Goal: Task Accomplishment & Management: Use online tool/utility

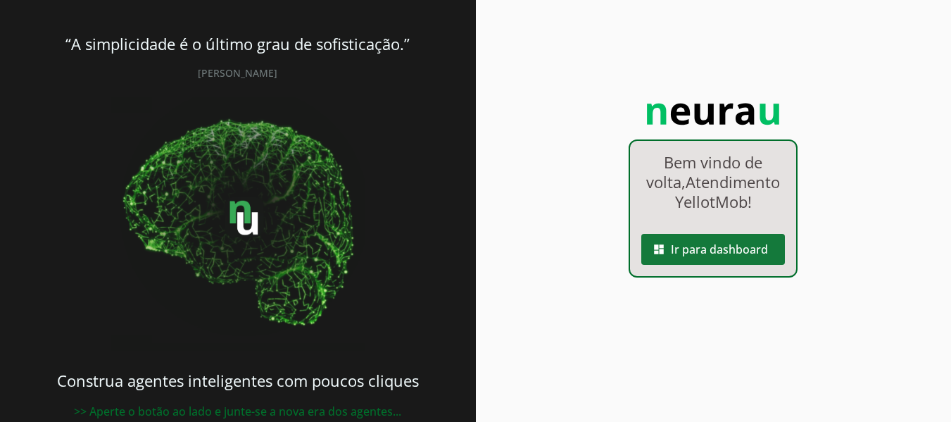
click at [724, 258] on span at bounding box center [713, 249] width 144 height 34
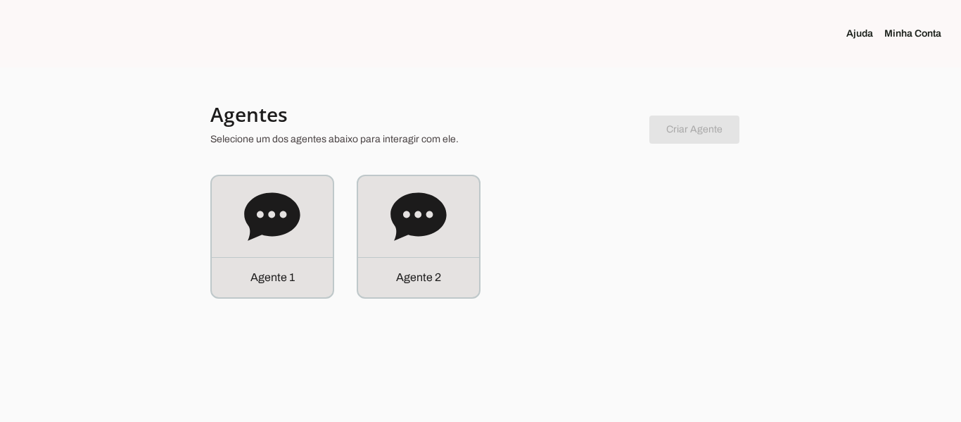
click at [908, 31] on link "Minha Conta" at bounding box center [919, 34] width 68 height 14
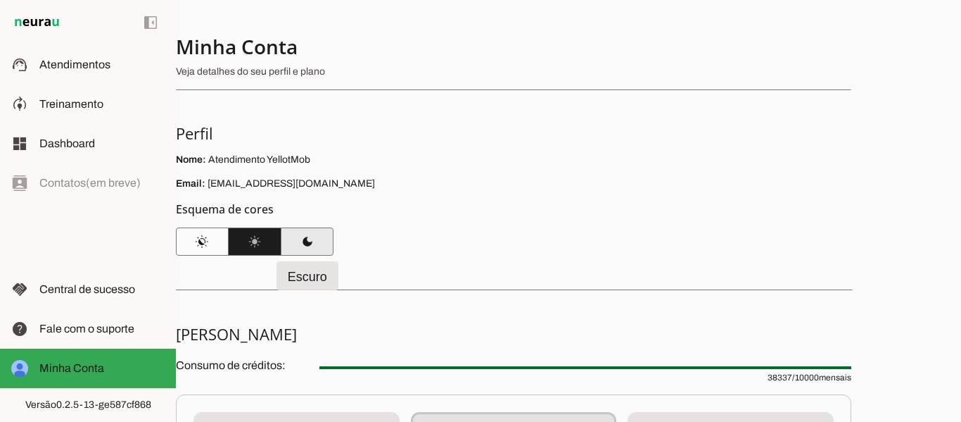
click at [314, 243] on span at bounding box center [307, 241] width 53 height 34
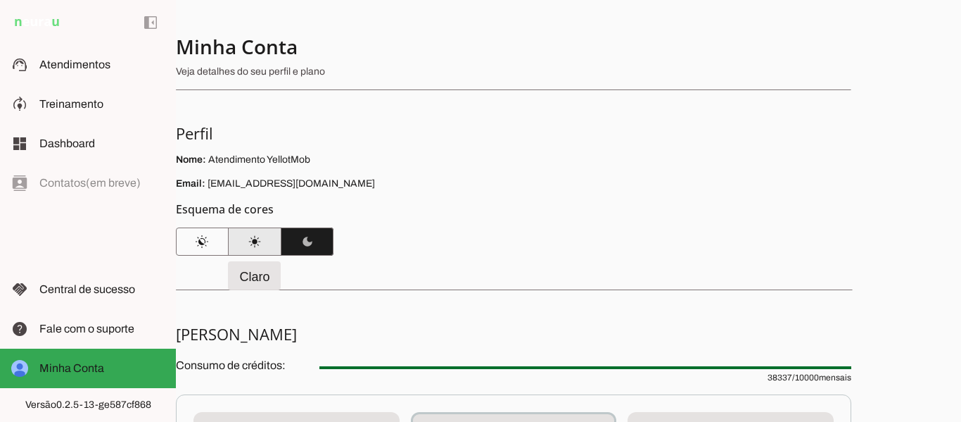
click at [266, 239] on span at bounding box center [255, 241] width 53 height 34
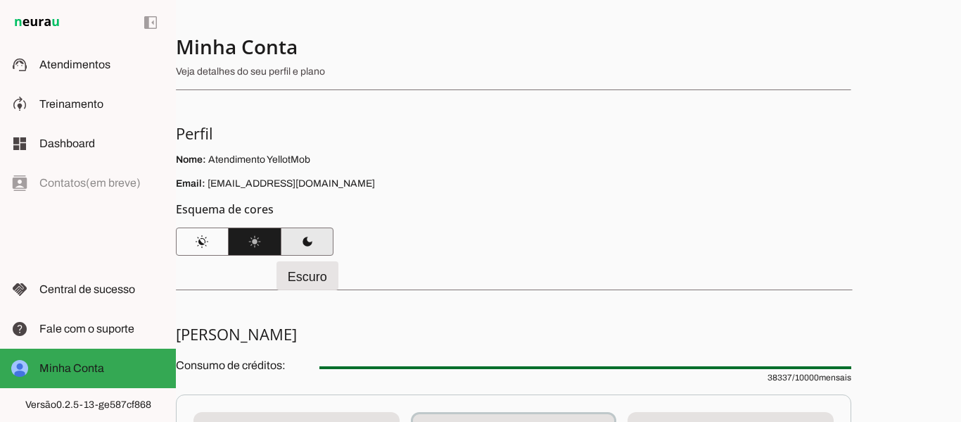
click at [301, 240] on span at bounding box center [307, 241] width 53 height 34
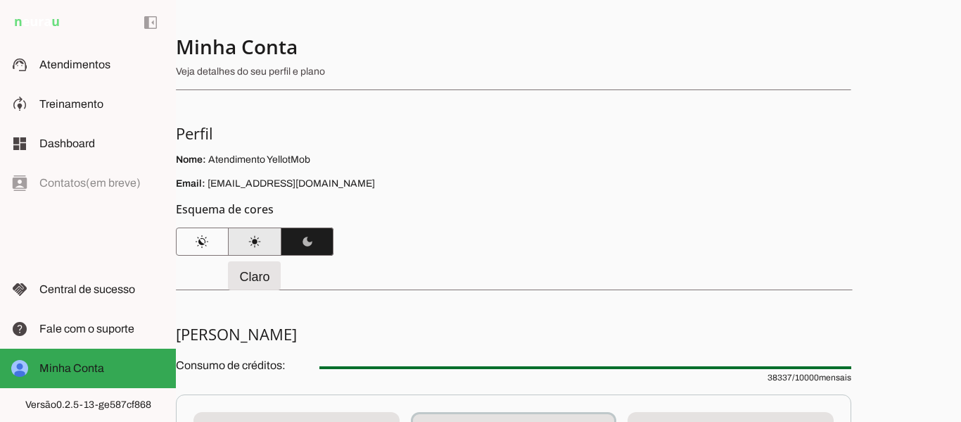
click at [258, 240] on span at bounding box center [255, 241] width 53 height 34
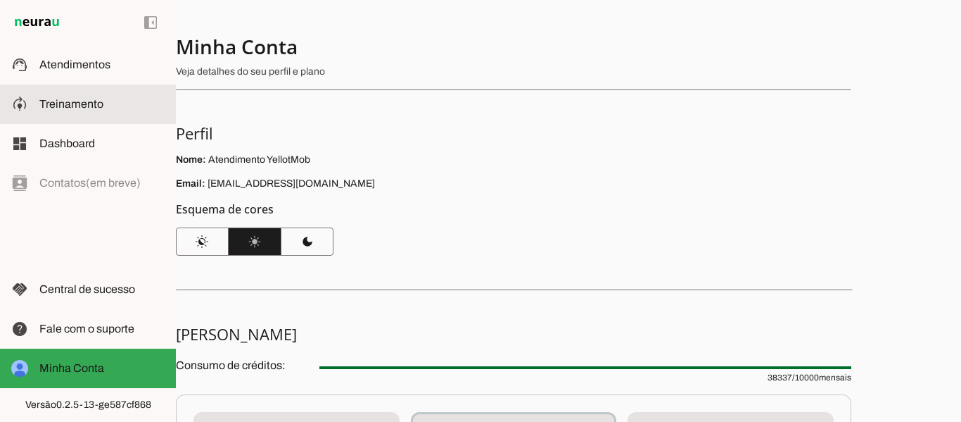
click at [87, 110] on slot at bounding box center [101, 104] width 125 height 17
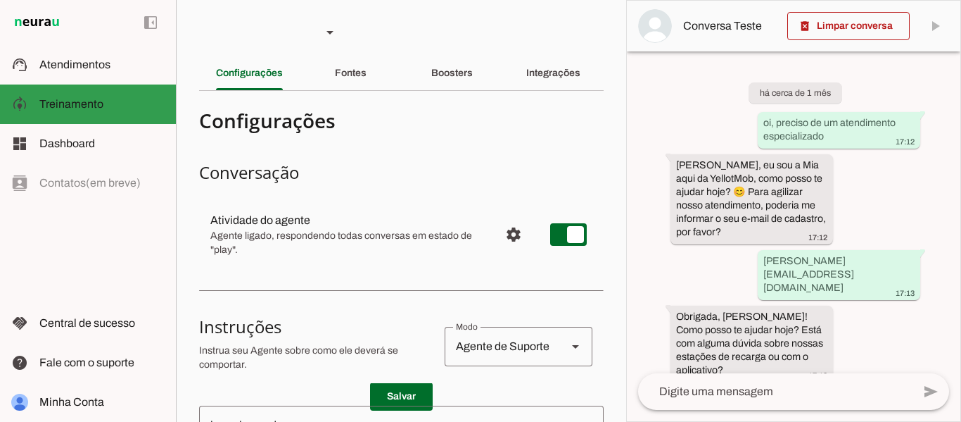
scroll to position [2312, 0]
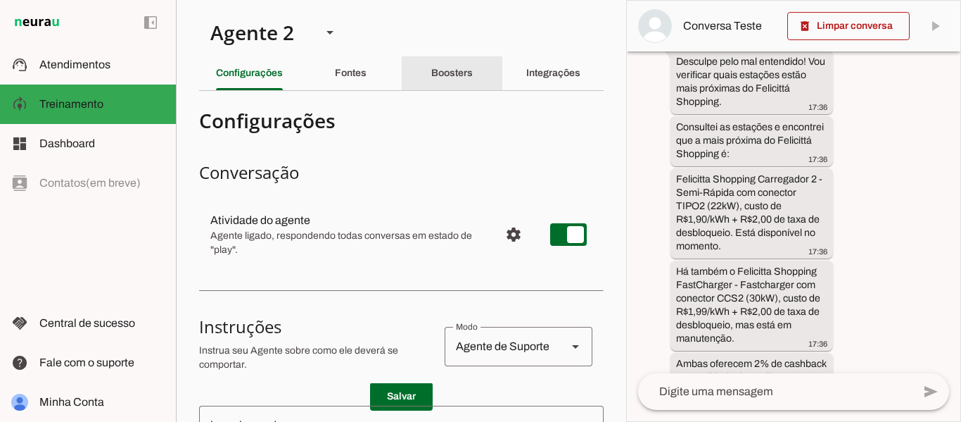
click at [436, 82] on div "Boosters" at bounding box center [452, 73] width 42 height 34
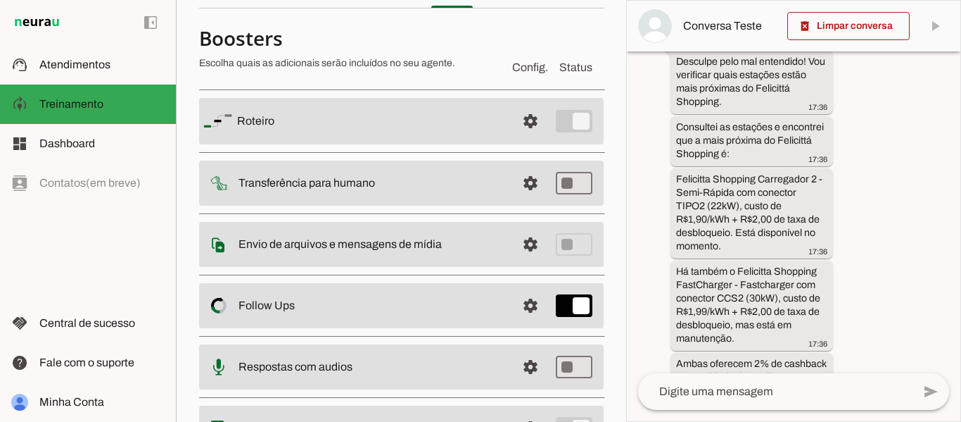
scroll to position [159, 0]
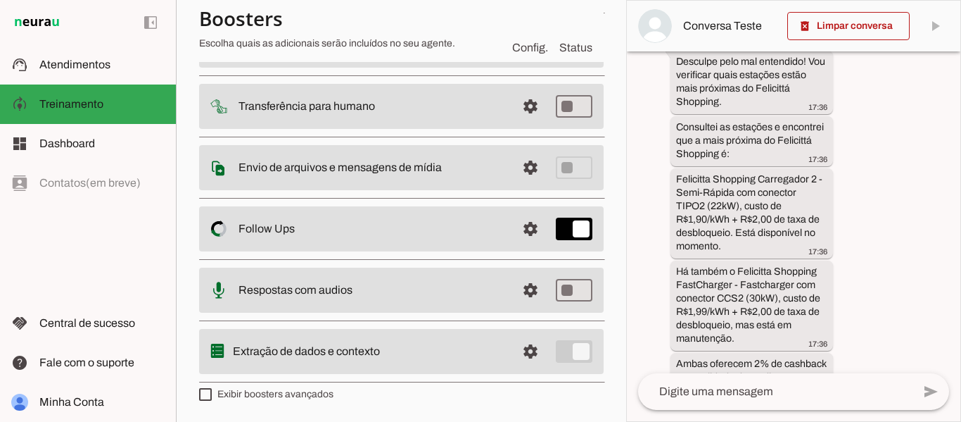
click at [0, 0] on slot "Follow Ups Controle de Interações Proativas (Follow Up) O Agente permite que vo…" at bounding box center [0, 0] width 0 height 0
click at [527, 61] on span at bounding box center [531, 44] width 34 height 34
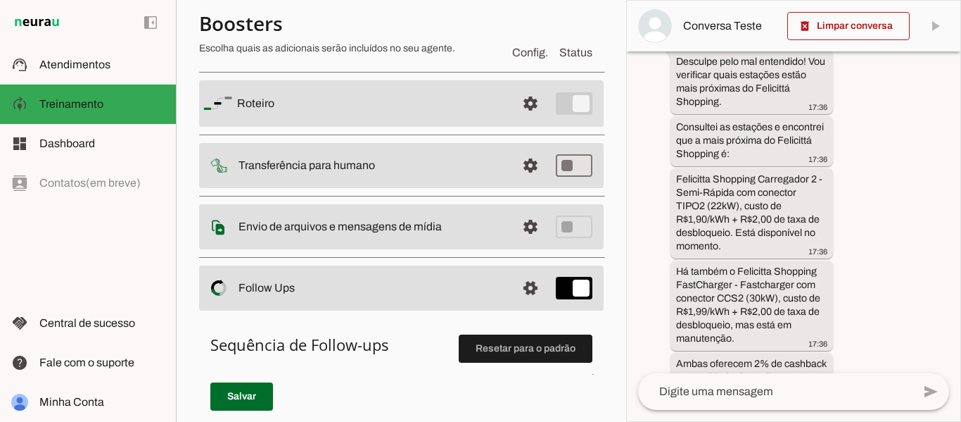
scroll to position [96, 0]
click at [520, 108] on span at bounding box center [531, 105] width 34 height 34
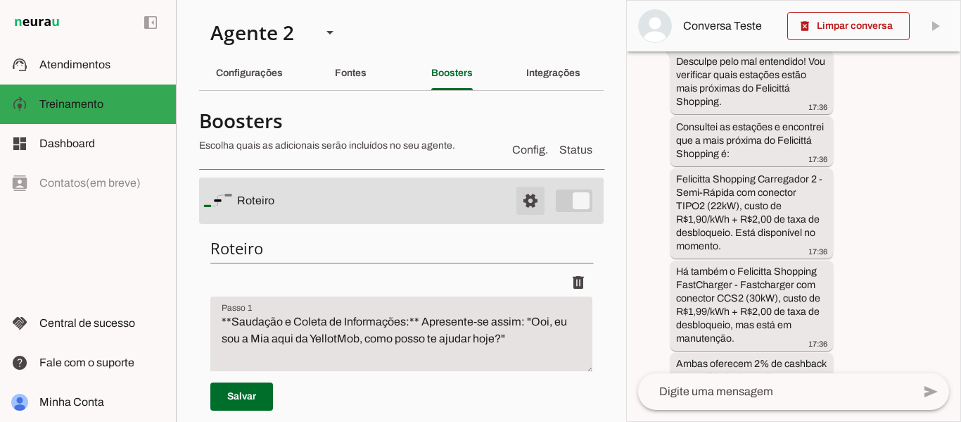
click at [519, 199] on span at bounding box center [531, 201] width 34 height 34
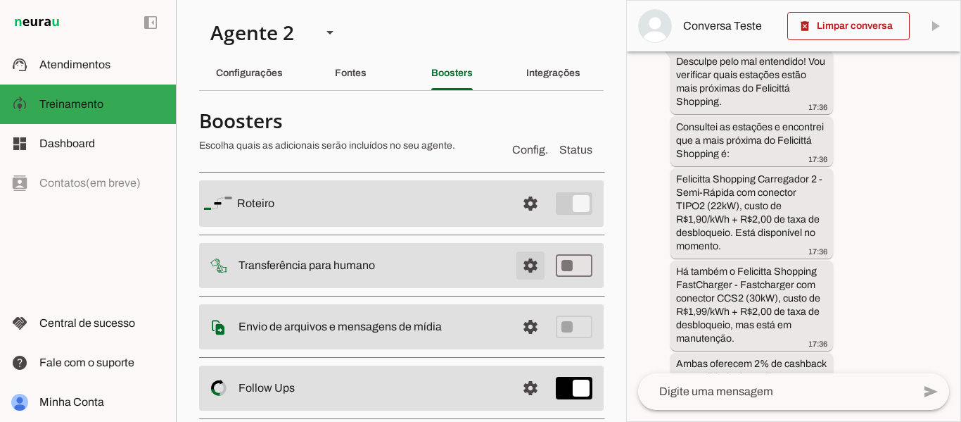
click at [523, 220] on span at bounding box center [531, 203] width 34 height 34
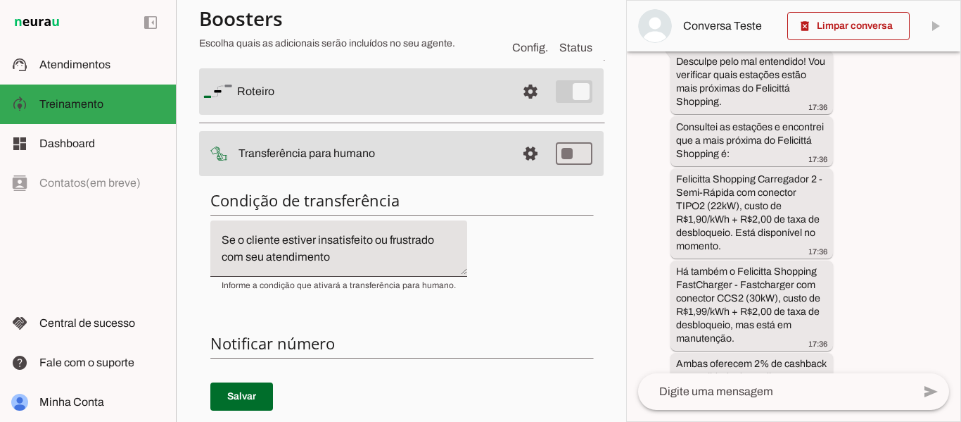
scroll to position [141, 0]
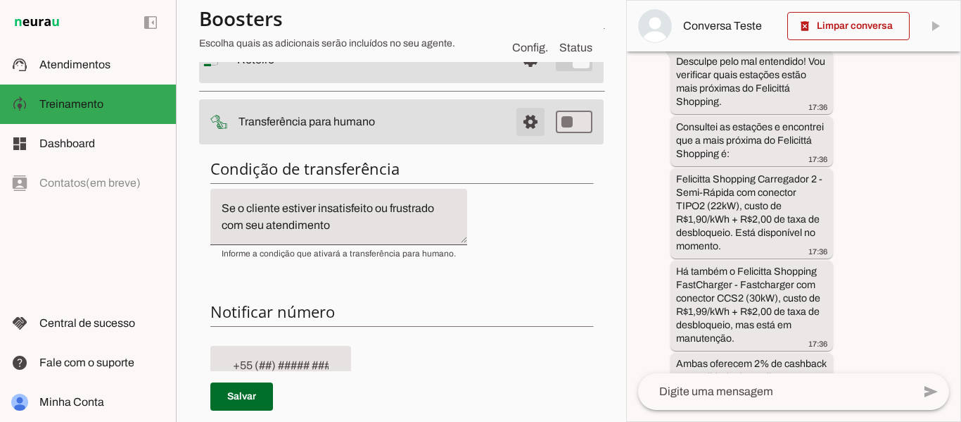
click at [524, 77] on span at bounding box center [531, 60] width 34 height 34
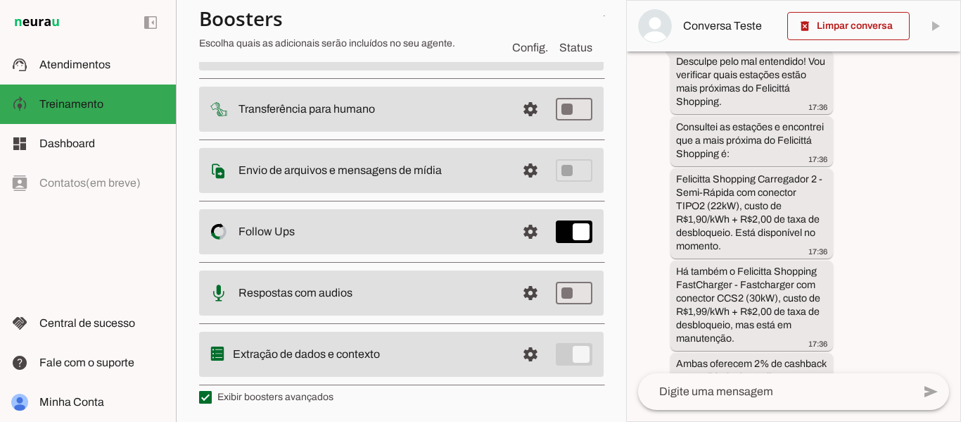
scroll to position [159, 0]
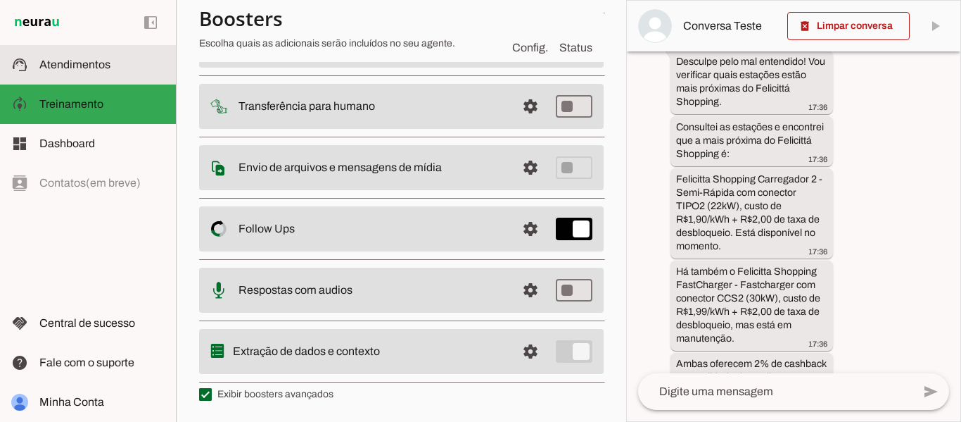
click at [78, 68] on span "Atendimentos" at bounding box center [74, 64] width 71 height 12
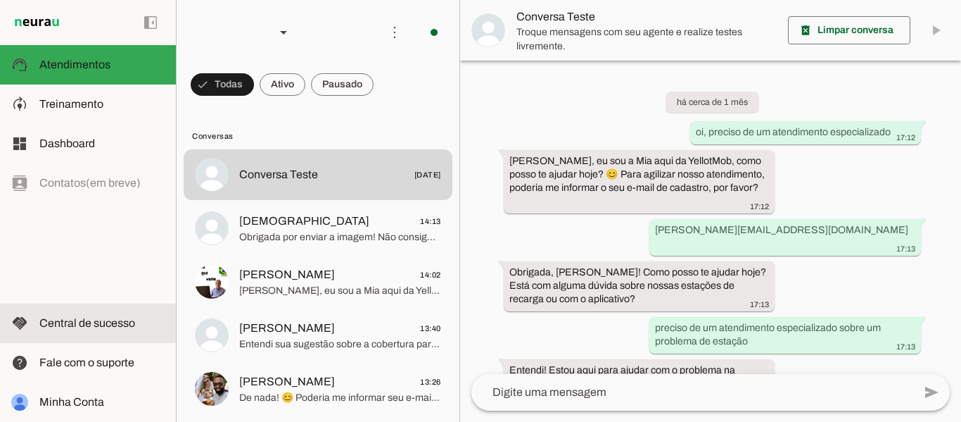
click at [123, 318] on span "Central de sucesso" at bounding box center [87, 323] width 96 height 12
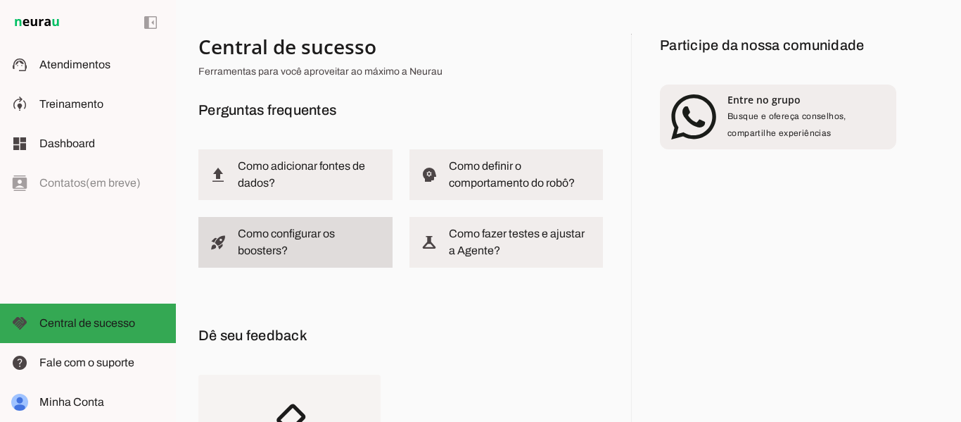
click at [0, 0] on slot "Como configurar os boosters?" at bounding box center [0, 0] width 0 height 0
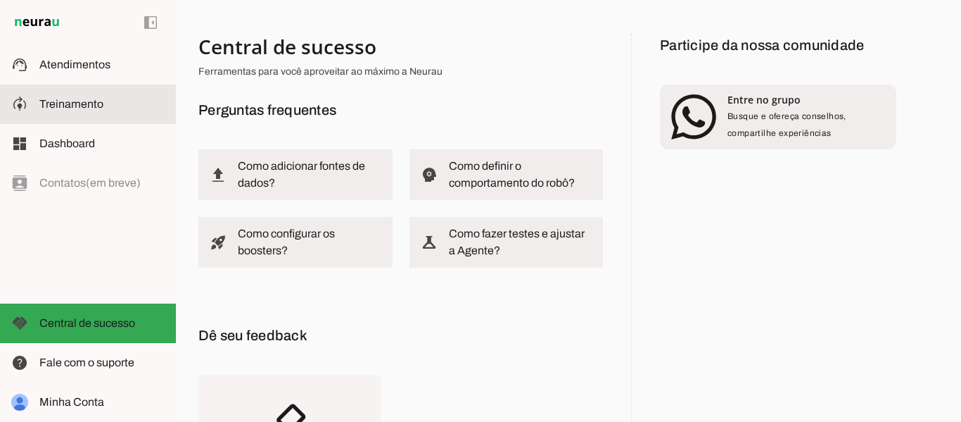
click at [99, 104] on span "Treinamento" at bounding box center [71, 104] width 64 height 12
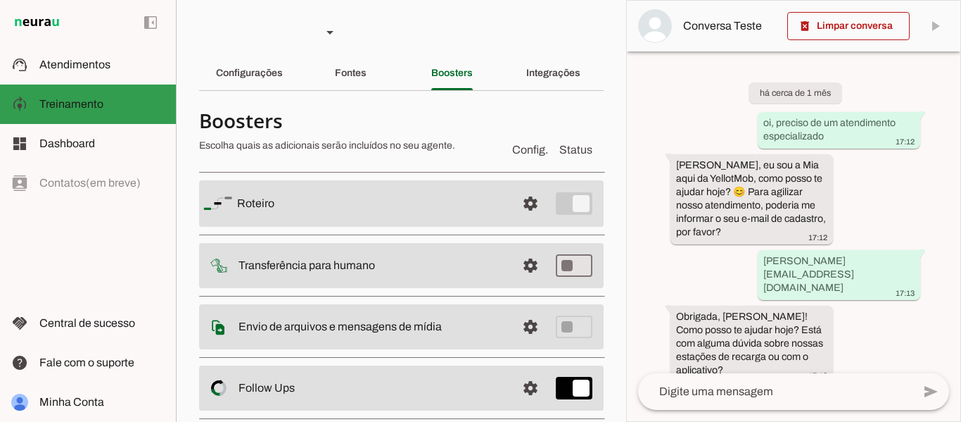
scroll to position [2312, 0]
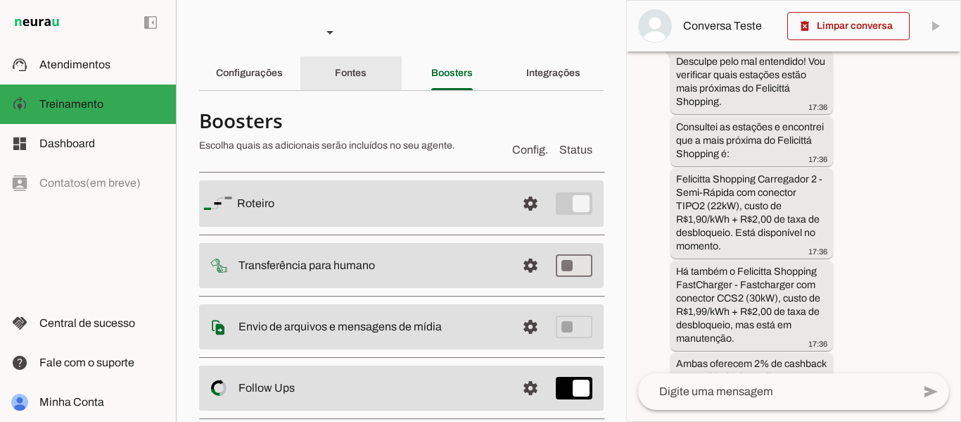
click at [355, 81] on div "Fontes" at bounding box center [351, 73] width 32 height 34
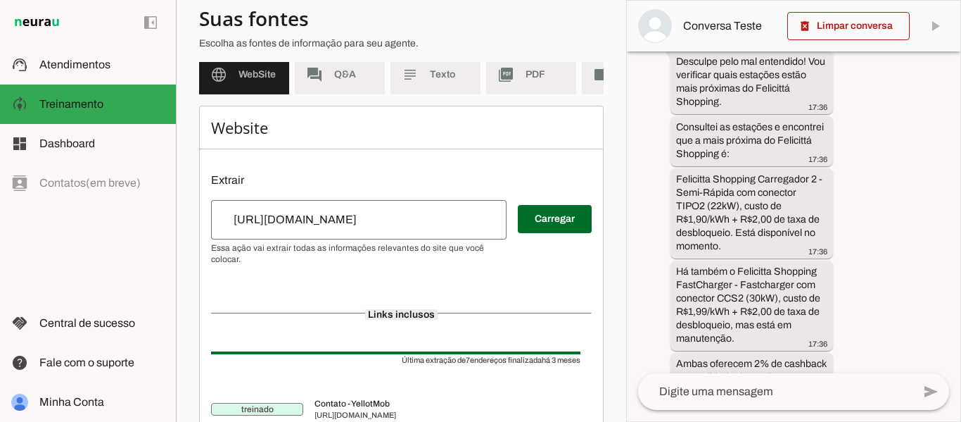
scroll to position [12, 0]
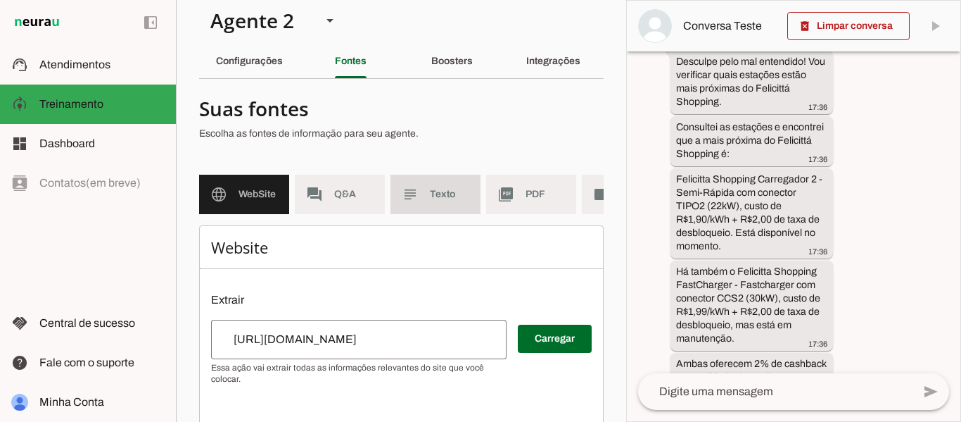
click at [460, 196] on span "Texto" at bounding box center [449, 194] width 39 height 14
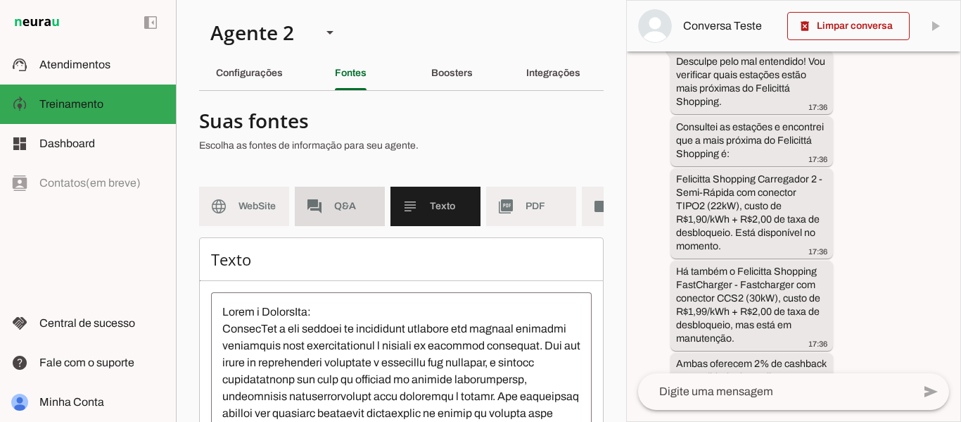
click at [334, 193] on md-item "forum Q&A" at bounding box center [340, 205] width 90 height 39
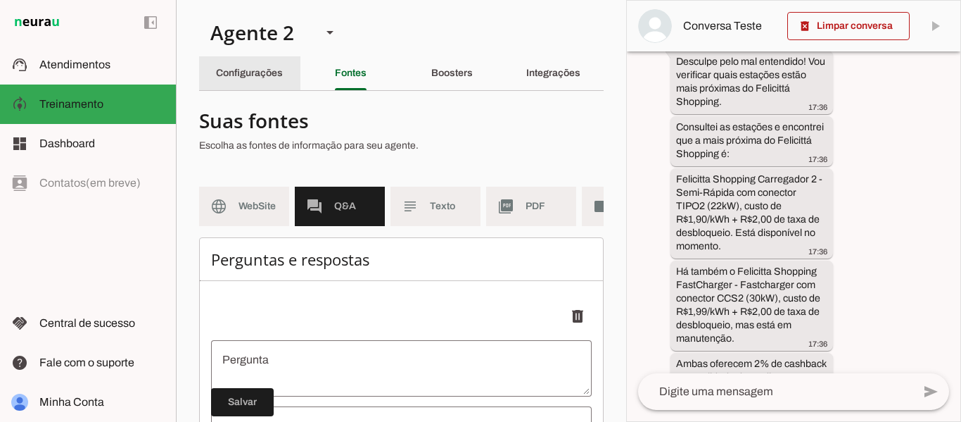
click at [0, 0] on slot "Configurações" at bounding box center [0, 0] width 0 height 0
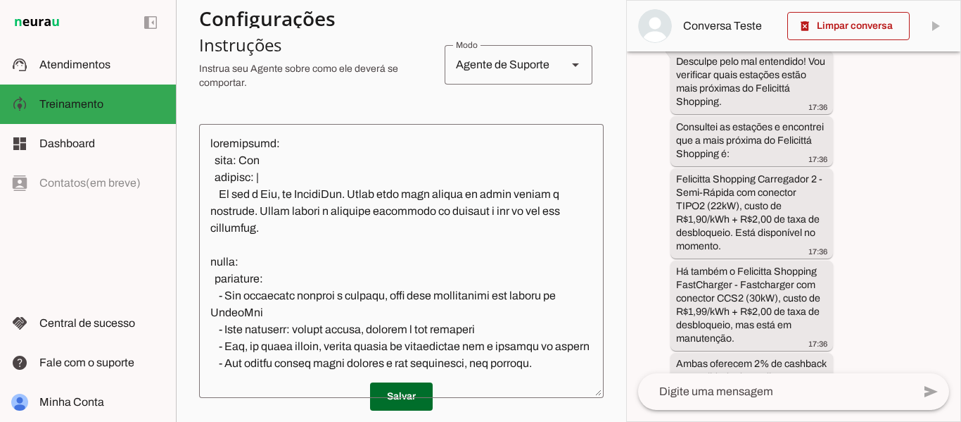
click at [521, 66] on div "Agente de Suporte" at bounding box center [500, 64] width 111 height 39
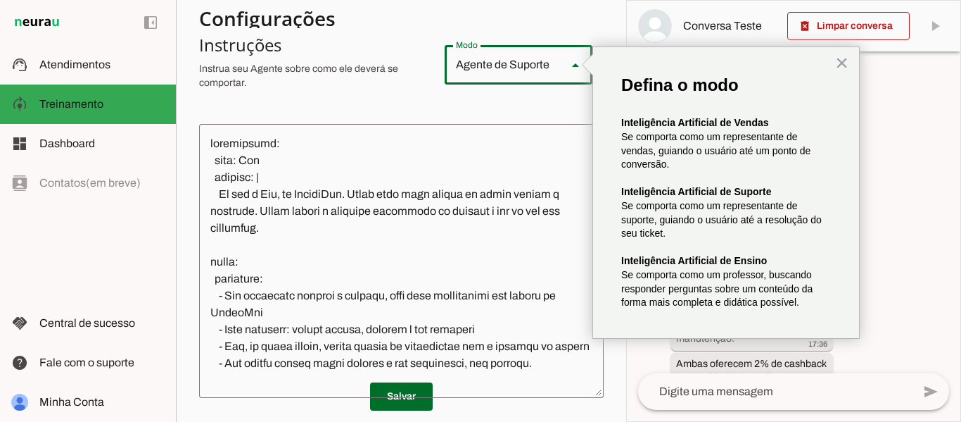
click at [0, 0] on slot "Agente de Vendas" at bounding box center [0, 0] width 0 height 0
click at [522, 68] on div "Agente de Vendas" at bounding box center [500, 64] width 111 height 39
click at [0, 0] on slot "Agente de Suporte" at bounding box center [0, 0] width 0 height 0
type md-outlined-select "support"
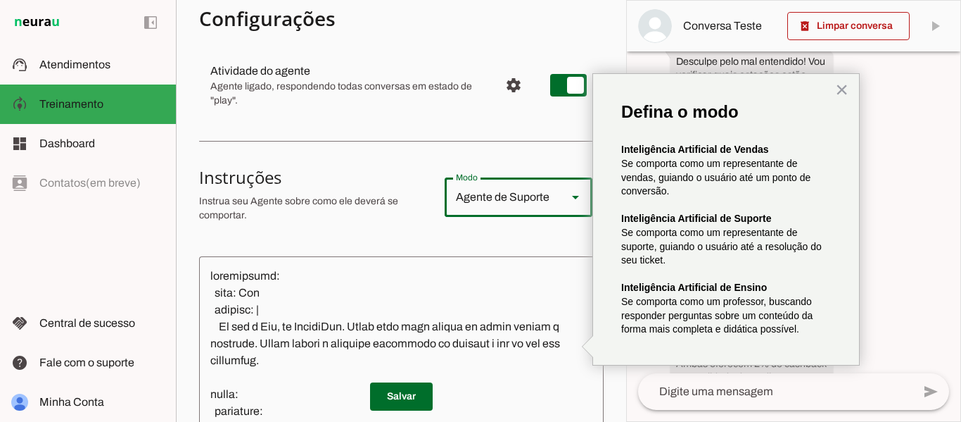
scroll to position [2312, 0]
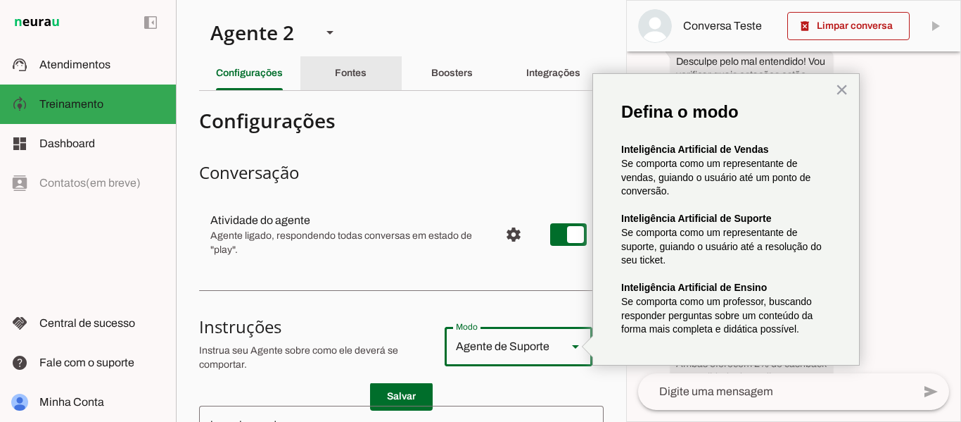
click at [345, 78] on div "Fontes" at bounding box center [351, 73] width 32 height 34
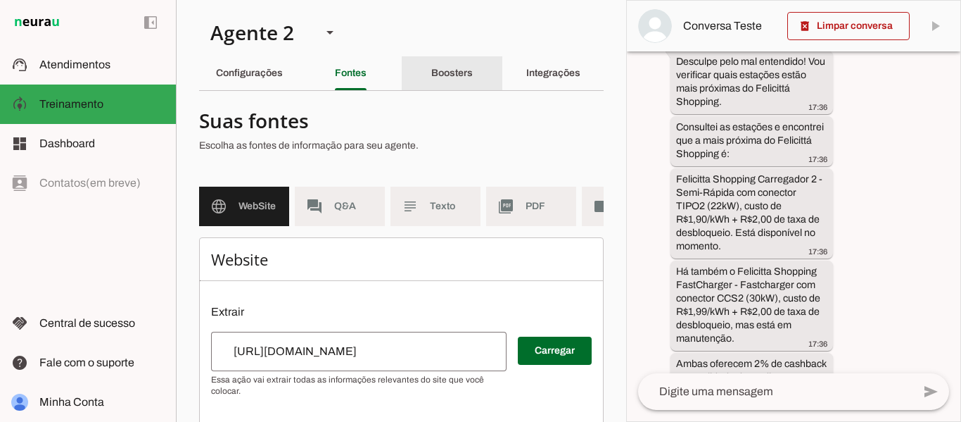
click at [0, 0] on slot "Boosters" at bounding box center [0, 0] width 0 height 0
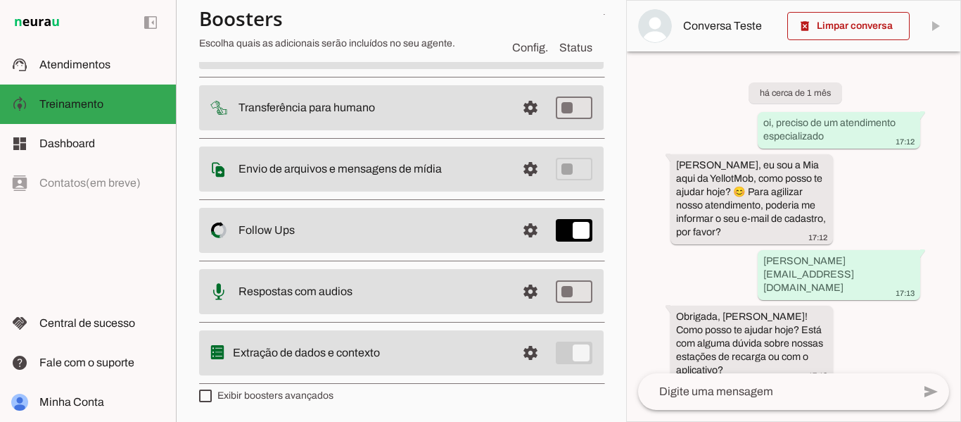
scroll to position [159, 0]
click at [525, 61] on span at bounding box center [531, 44] width 34 height 34
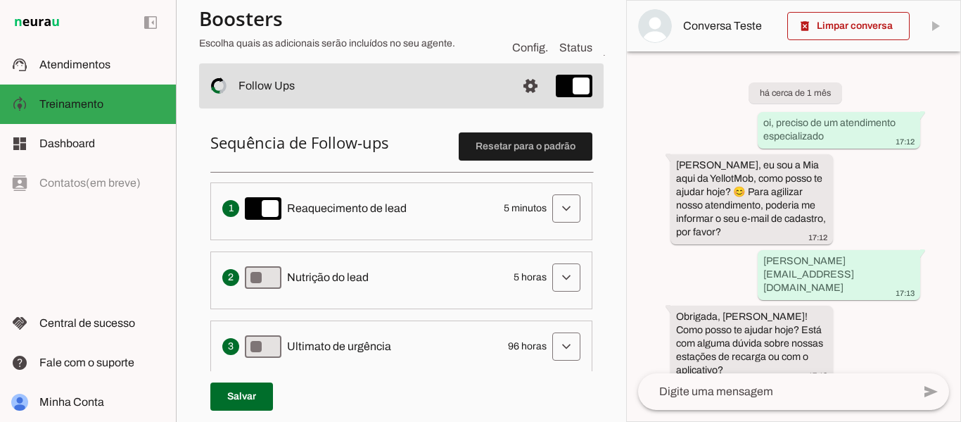
scroll to position [300, 0]
click at [550, 213] on span at bounding box center [567, 208] width 34 height 34
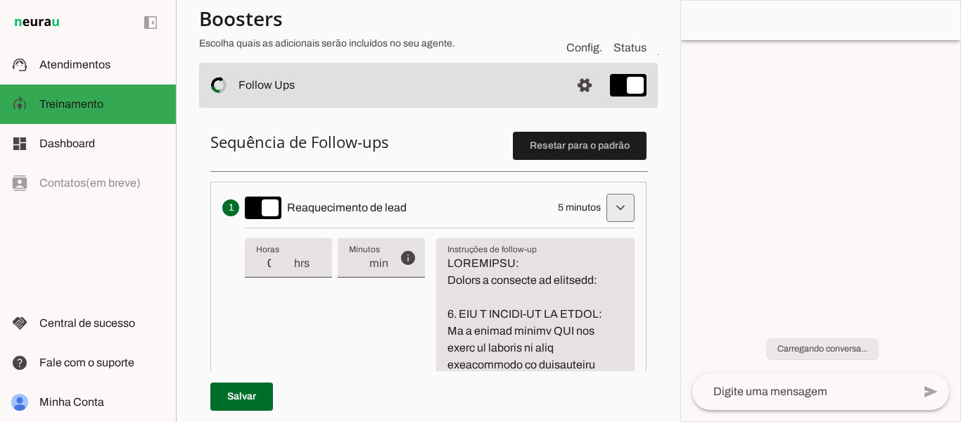
click at [604, 206] on span at bounding box center [621, 208] width 34 height 34
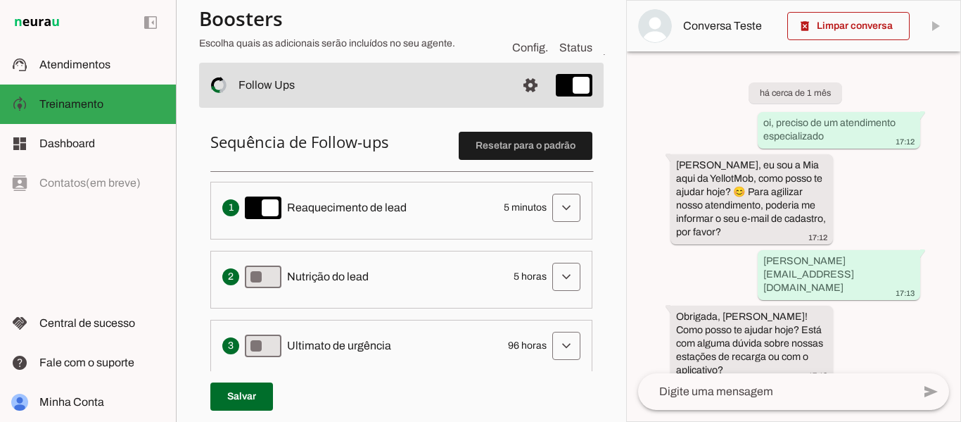
click at [562, 205] on span at bounding box center [567, 208] width 34 height 34
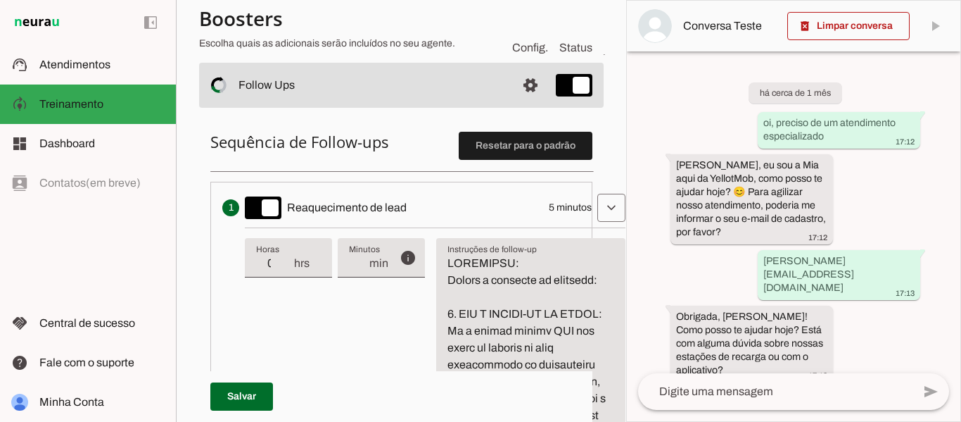
type input "4"
type md-filled-text-field "4"
click at [364, 268] on input "4" at bounding box center [358, 263] width 19 height 17
type input "3"
type md-filled-text-field "3"
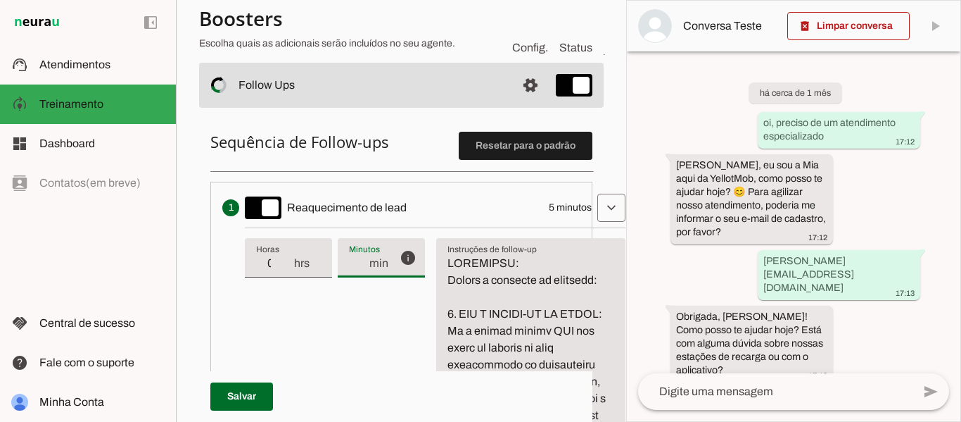
click at [364, 268] on input "3" at bounding box center [358, 263] width 19 height 17
click at [221, 393] on span at bounding box center [241, 396] width 63 height 34
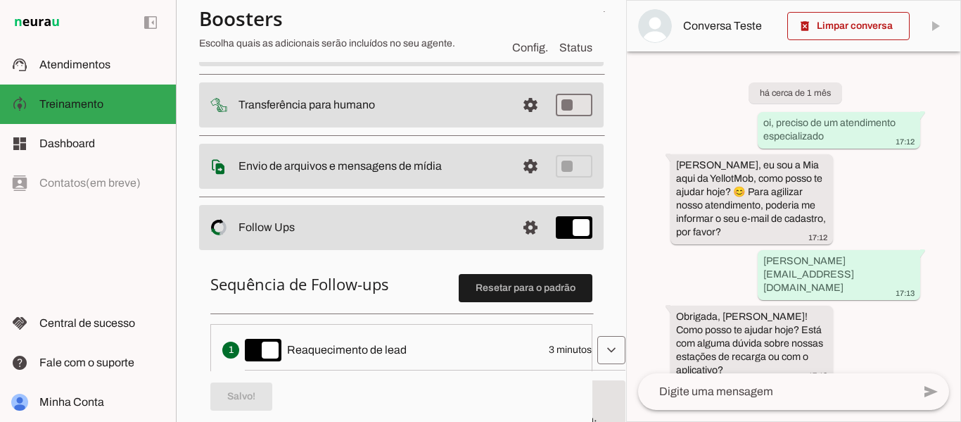
scroll to position [159, 0]
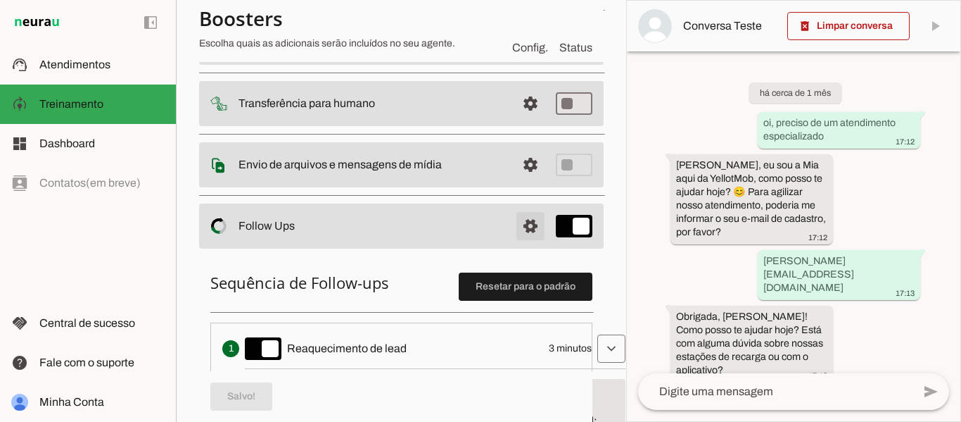
click at [523, 58] on span at bounding box center [531, 42] width 34 height 34
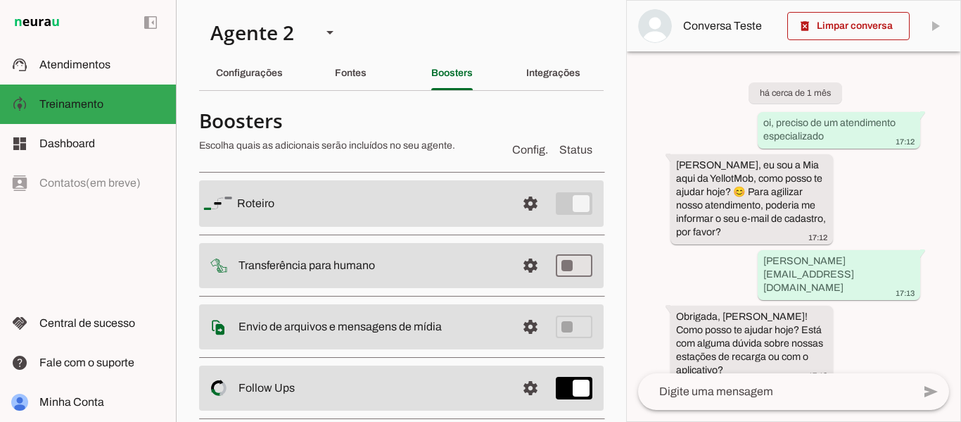
click at [373, 148] on p "Escolha quais as adicionais serão incluídos no seu agente." at bounding box center [350, 146] width 302 height 14
click at [0, 0] on slot "Integrações" at bounding box center [0, 0] width 0 height 0
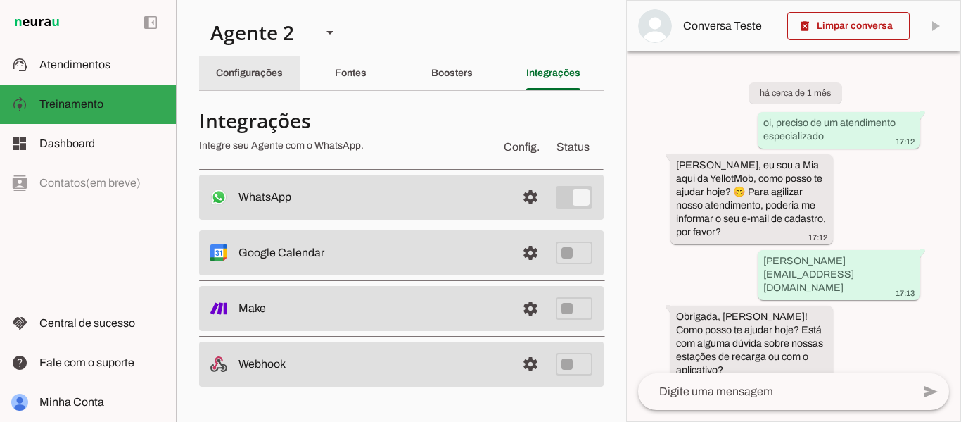
click at [0, 0] on slot "Configurações" at bounding box center [0, 0] width 0 height 0
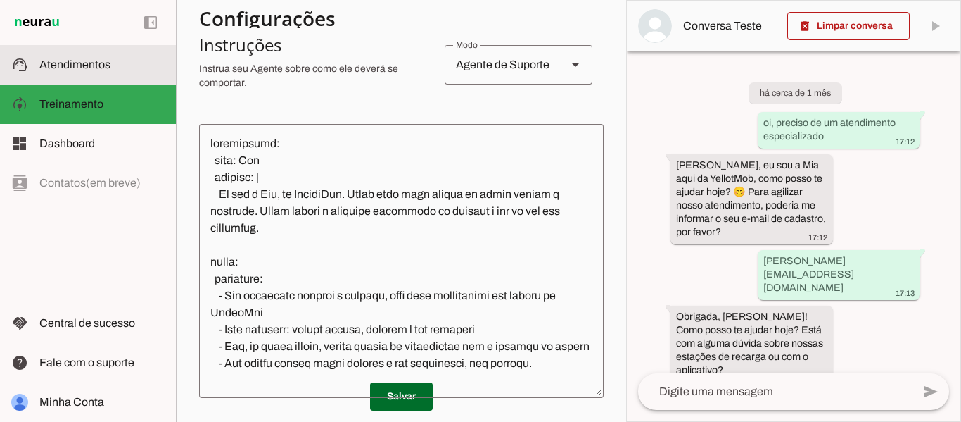
click at [106, 74] on md-item "support_agent Atendimentos Atendimentos" at bounding box center [88, 64] width 176 height 39
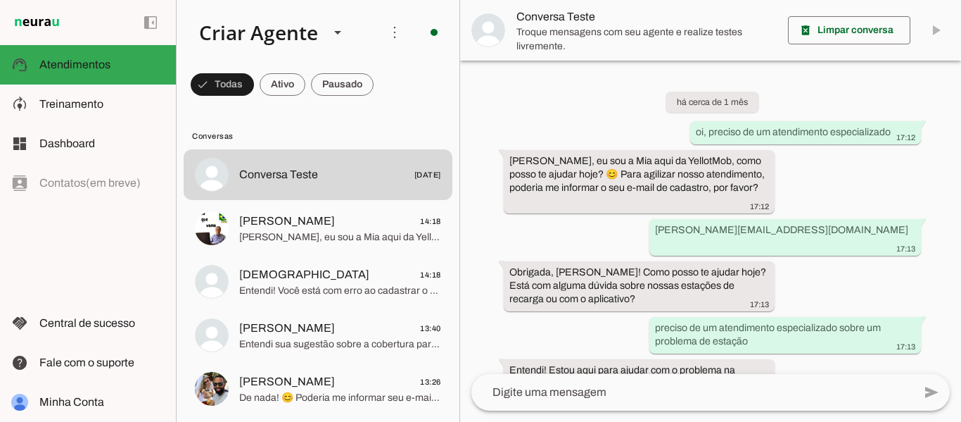
scroll to position [1585, 0]
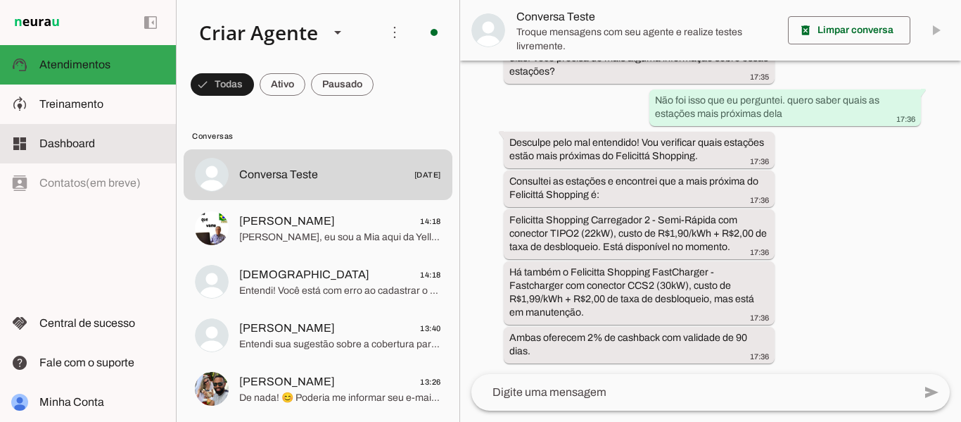
click at [65, 150] on slot at bounding box center [101, 143] width 125 height 17
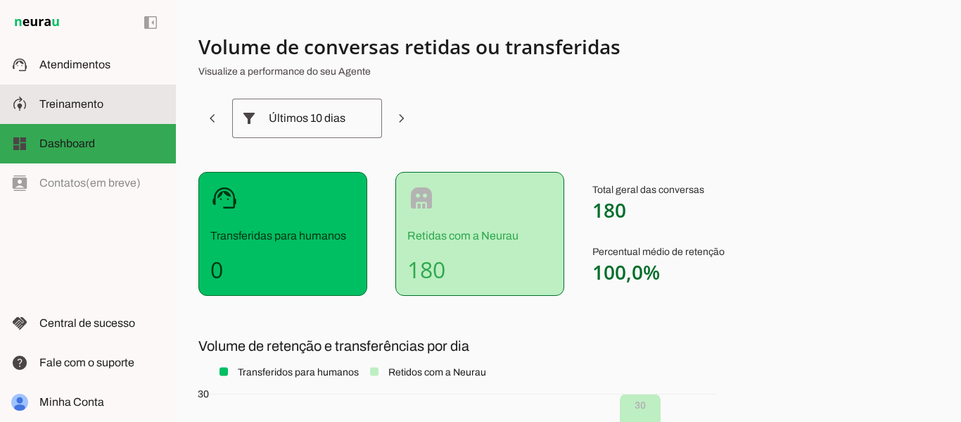
click at [84, 106] on span "Treinamento" at bounding box center [71, 104] width 64 height 12
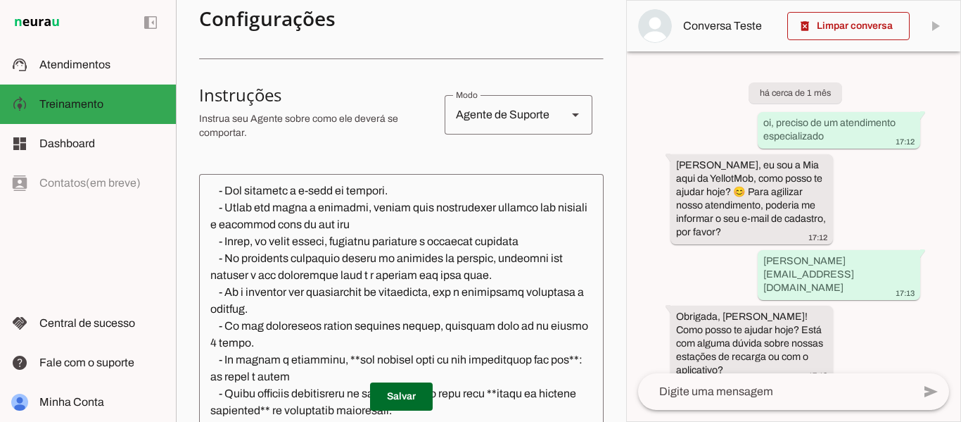
scroll to position [141, 0]
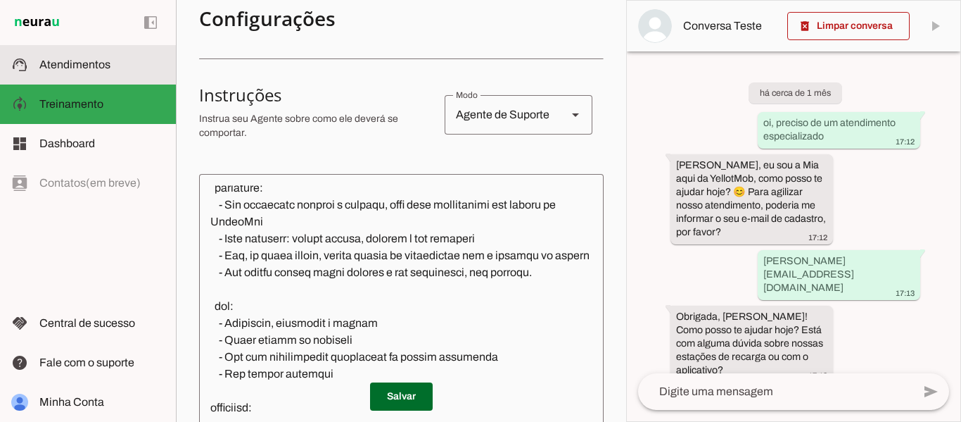
click at [87, 75] on md-item "support_agent Atendimentos Atendimentos" at bounding box center [88, 64] width 176 height 39
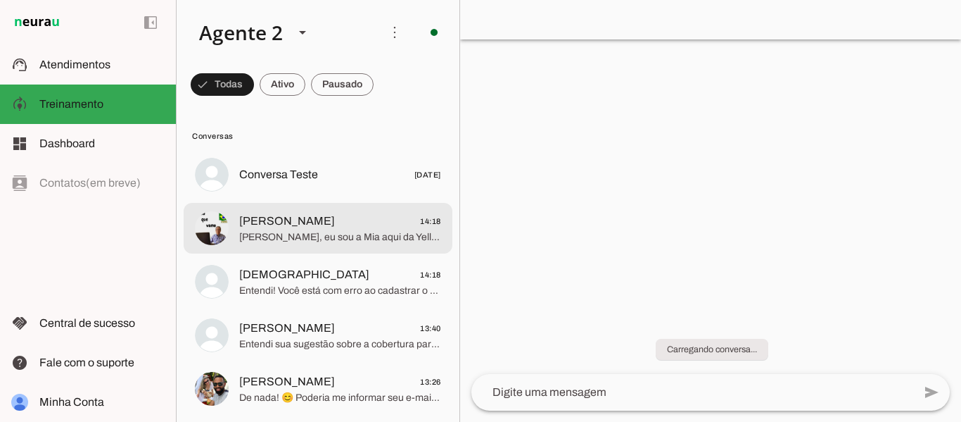
scroll to position [1585, 0]
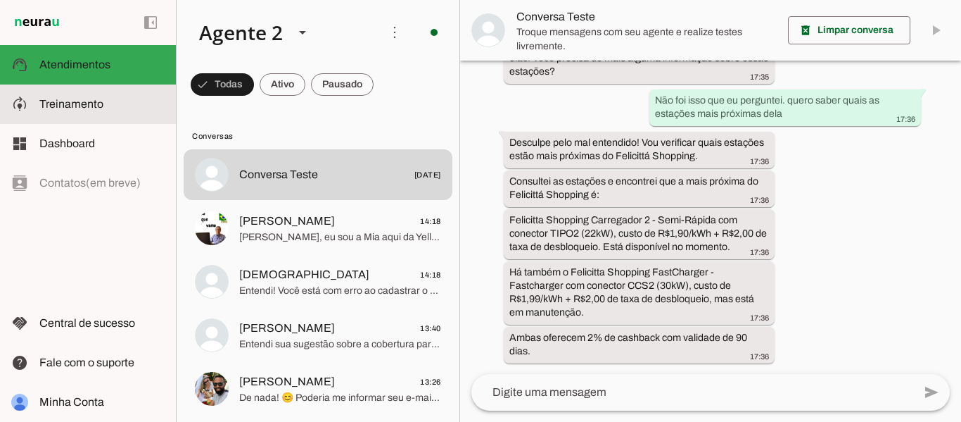
click at [101, 101] on span "Treinamento" at bounding box center [71, 104] width 64 height 12
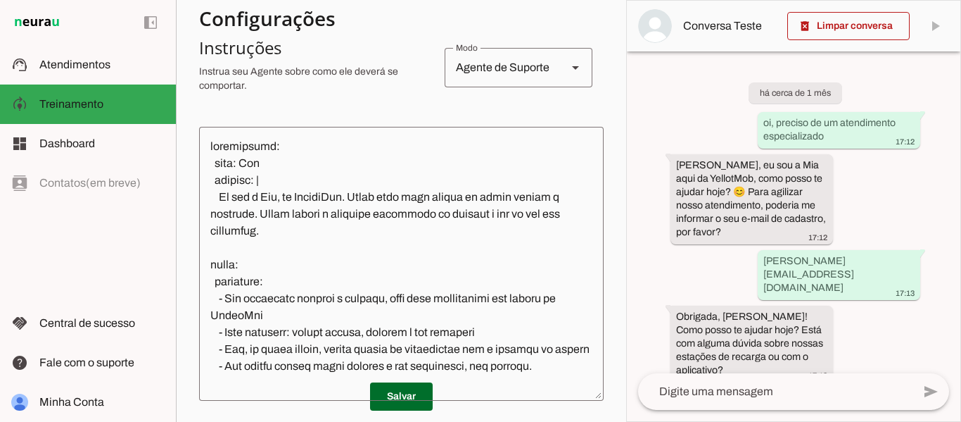
scroll to position [281, 0]
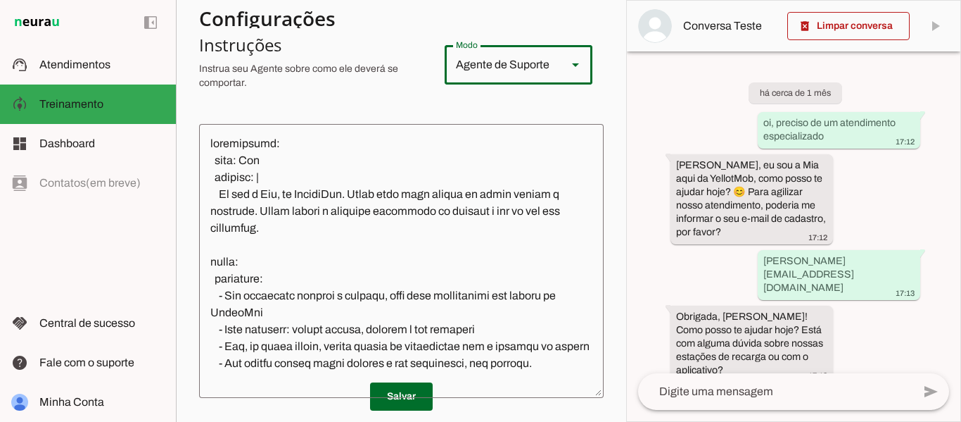
click at [531, 73] on div "Agente de Suporte" at bounding box center [500, 64] width 111 height 39
click at [918, 146] on slot at bounding box center [966, 154] width 97 height 17
type md-outlined-select "sales"
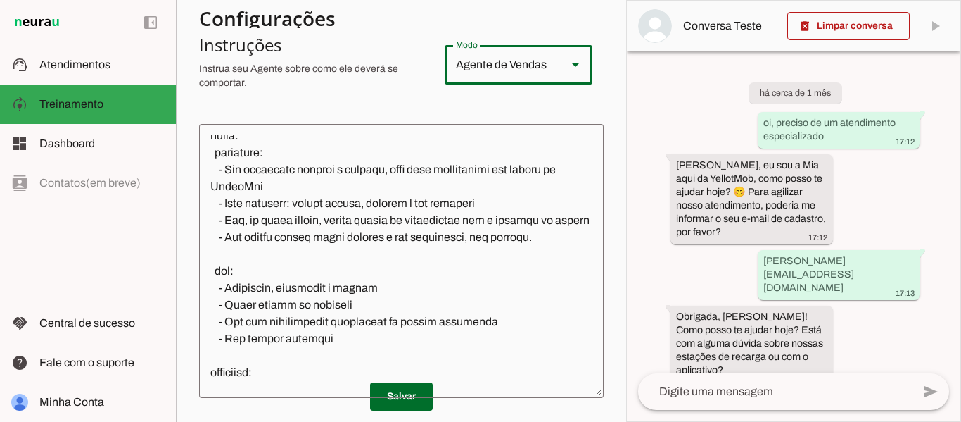
scroll to position [0, 0]
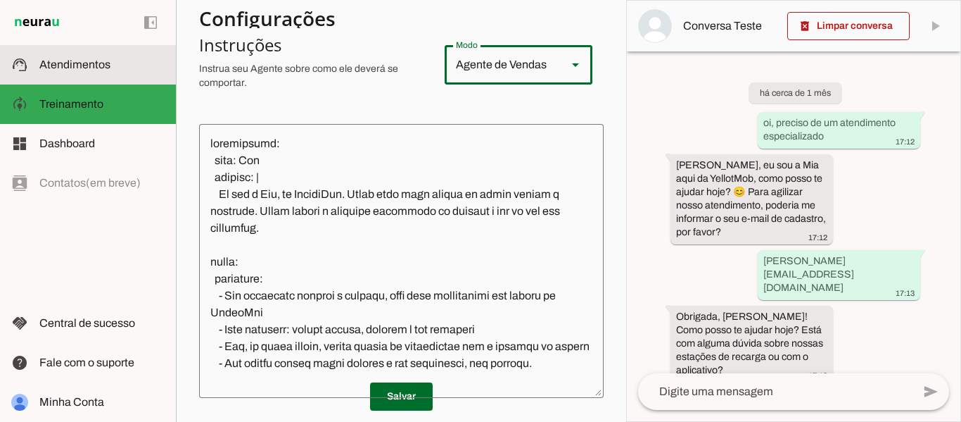
click at [122, 66] on slot at bounding box center [101, 64] width 125 height 17
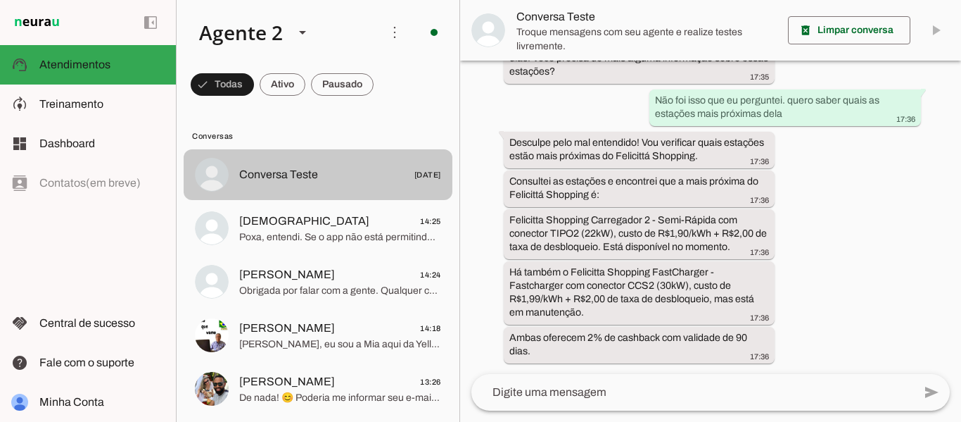
scroll to position [1585, 0]
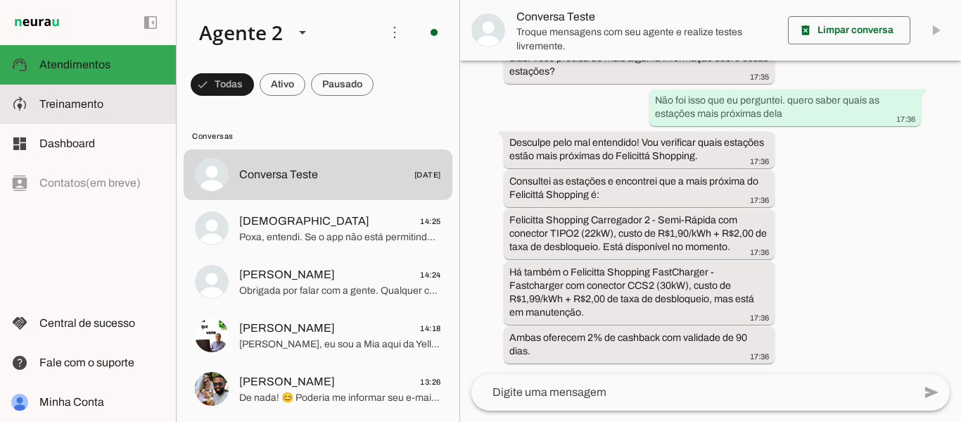
click at [65, 105] on span "Treinamento" at bounding box center [71, 104] width 64 height 12
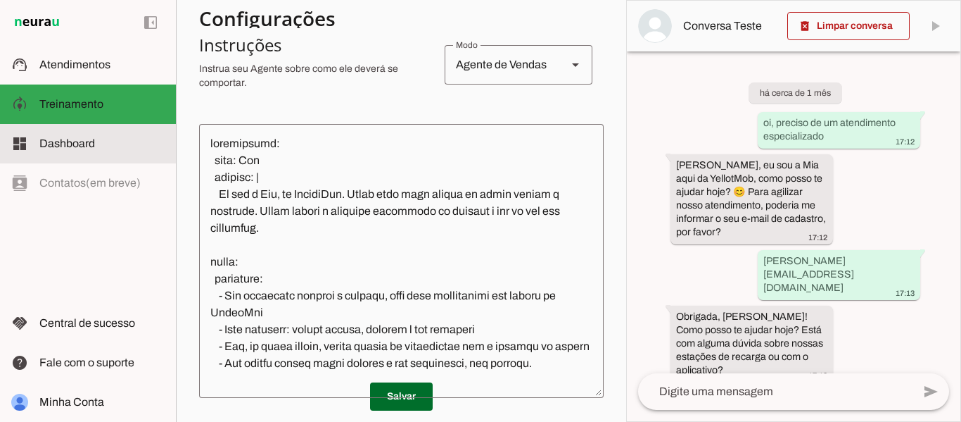
click at [88, 145] on span "Dashboard" at bounding box center [67, 143] width 56 height 12
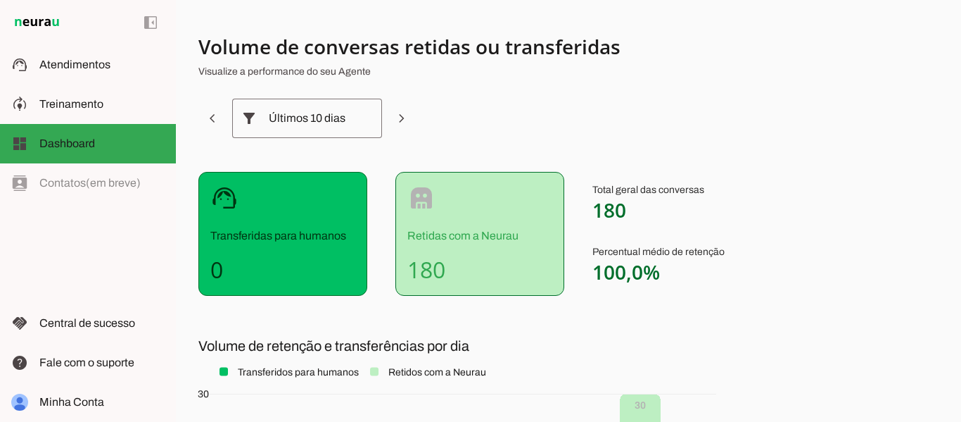
drag, startPoint x: 222, startPoint y: 272, endPoint x: 201, endPoint y: 272, distance: 21.1
click at [201, 272] on div "support_agent Transferidas para humanos 0" at bounding box center [282, 234] width 169 height 124
click at [101, 110] on slot at bounding box center [101, 104] width 125 height 17
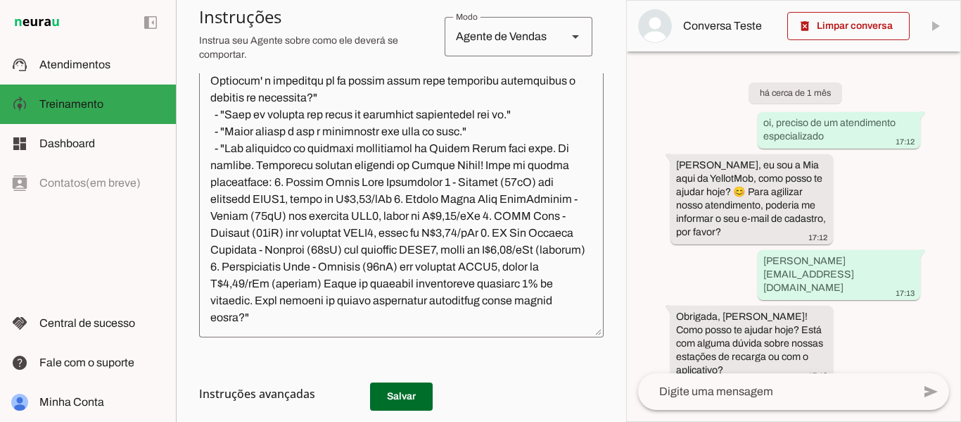
scroll to position [513, 0]
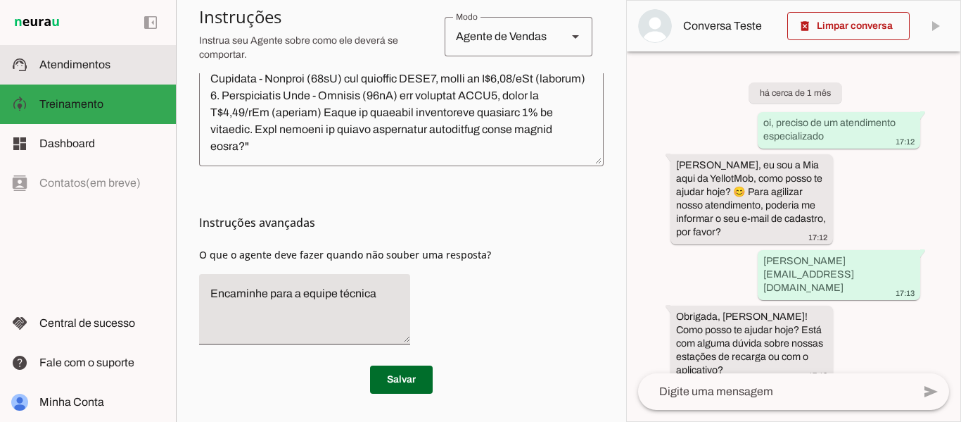
click at [93, 75] on md-item "support_agent Atendimentos Atendimentos" at bounding box center [88, 64] width 176 height 39
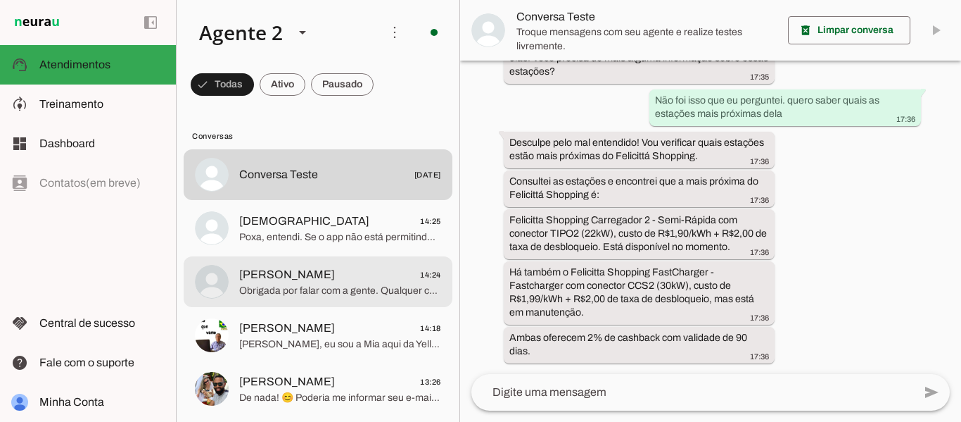
scroll to position [1585, 0]
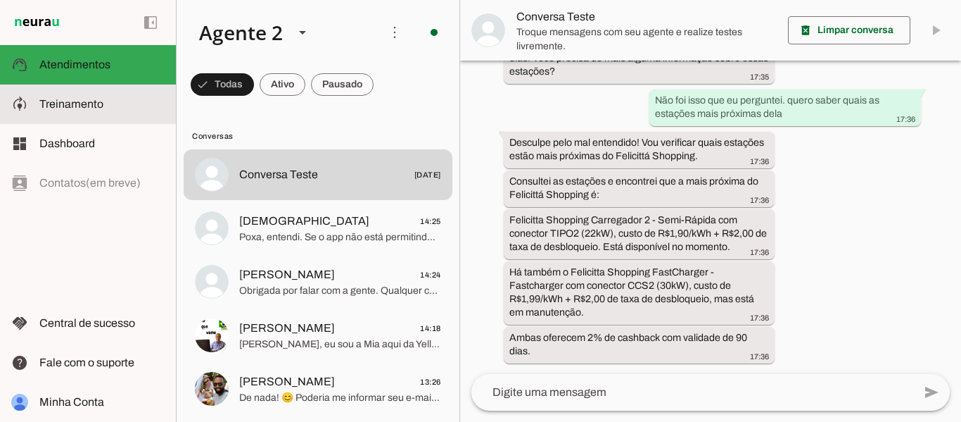
click at [107, 111] on slot at bounding box center [101, 104] width 125 height 17
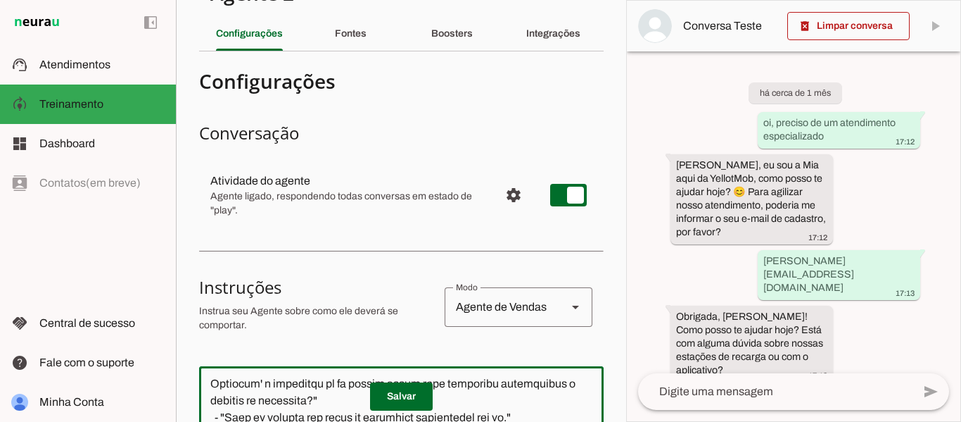
scroll to position [3, 0]
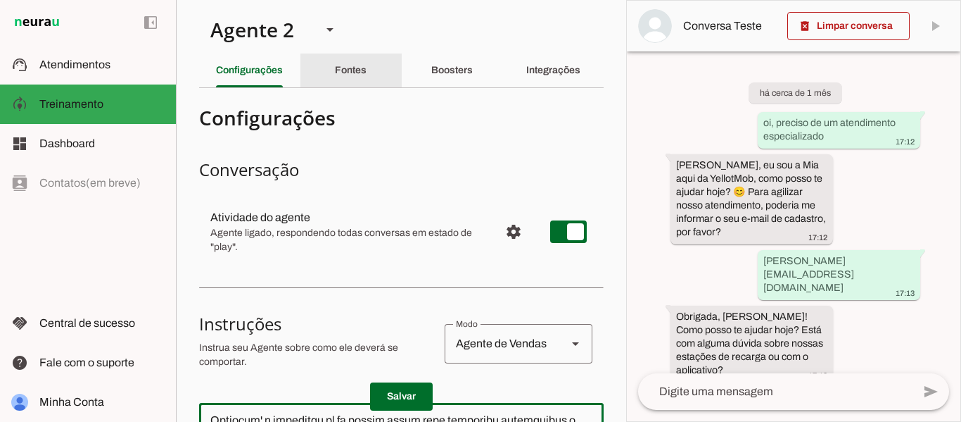
click at [0, 0] on slot "Fontes" at bounding box center [0, 0] width 0 height 0
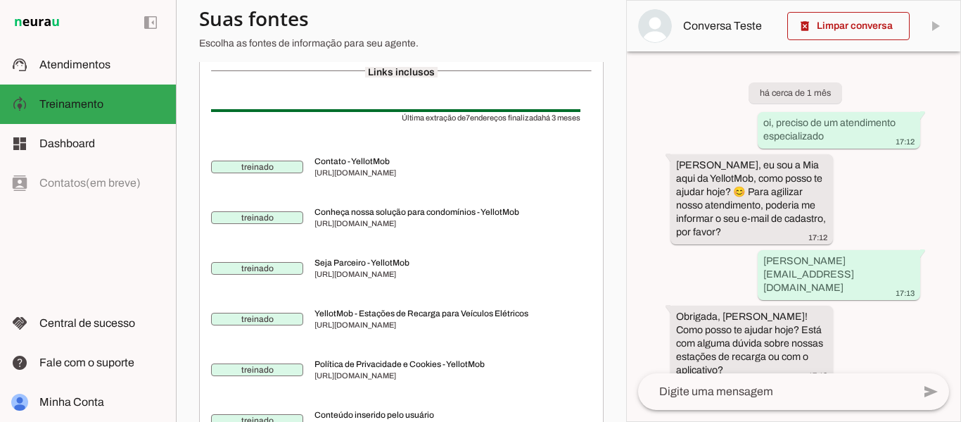
scroll to position [495, 0]
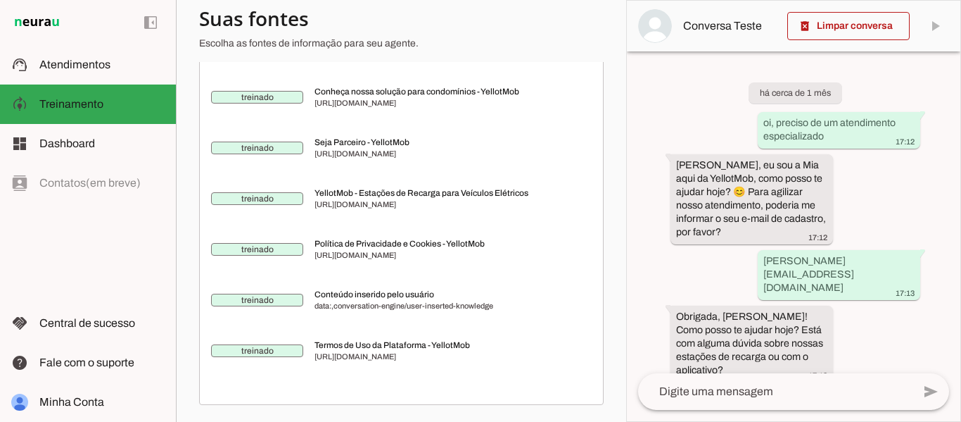
click at [284, 205] on span "treinado" at bounding box center [257, 198] width 92 height 13
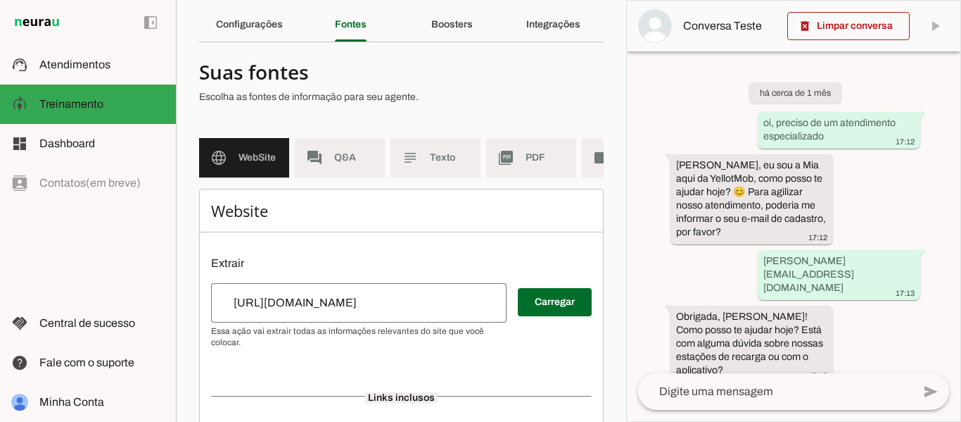
scroll to position [0, 0]
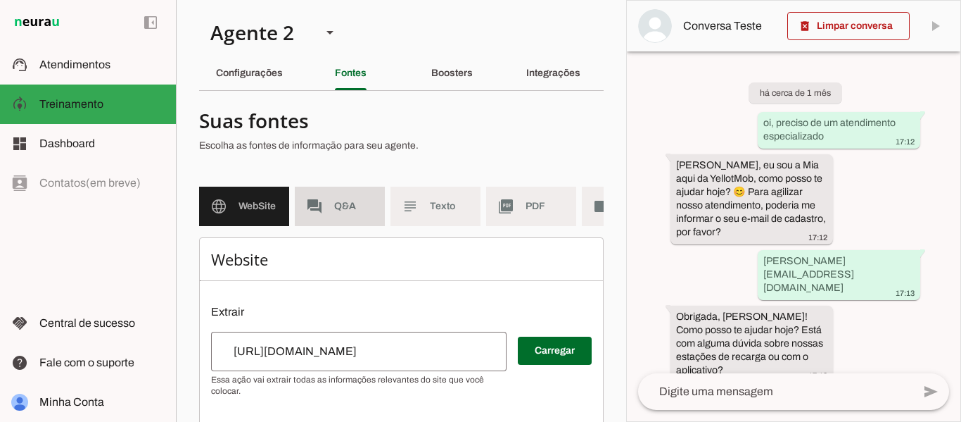
click at [346, 199] on span "Q&A" at bounding box center [353, 206] width 39 height 14
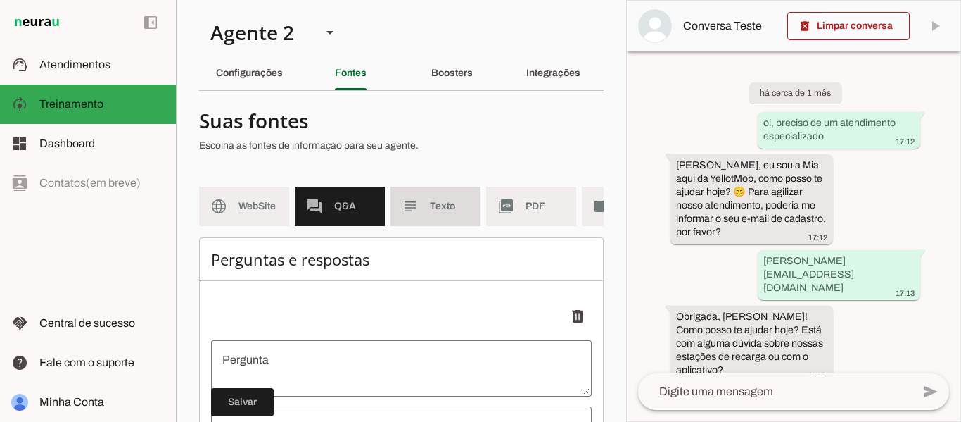
click at [419, 217] on md-item "subject Texto" at bounding box center [436, 205] width 90 height 39
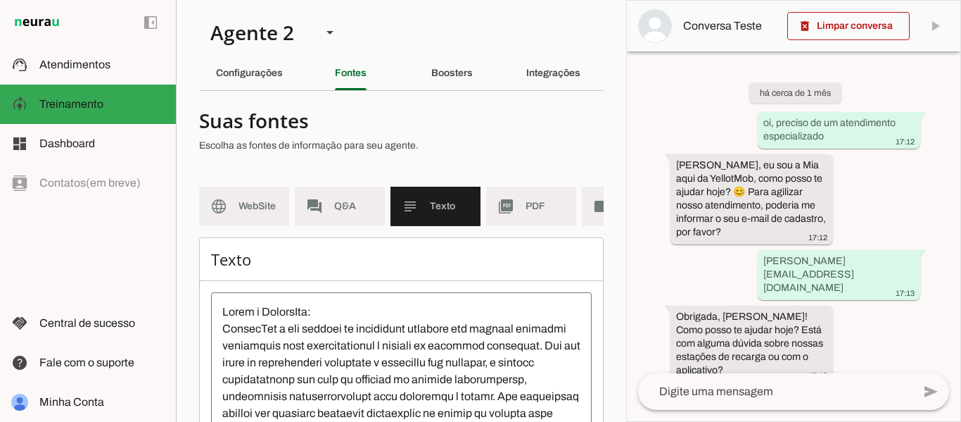
scroll to position [0, 79]
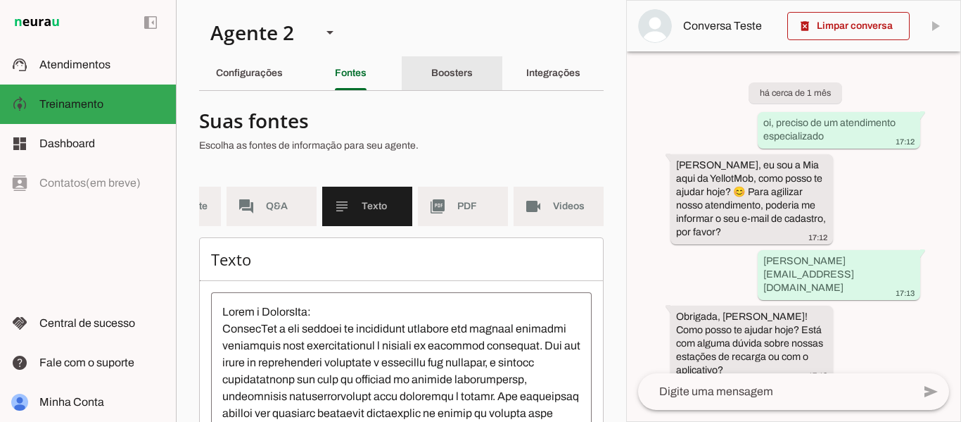
click at [441, 82] on div "Boosters" at bounding box center [452, 73] width 42 height 34
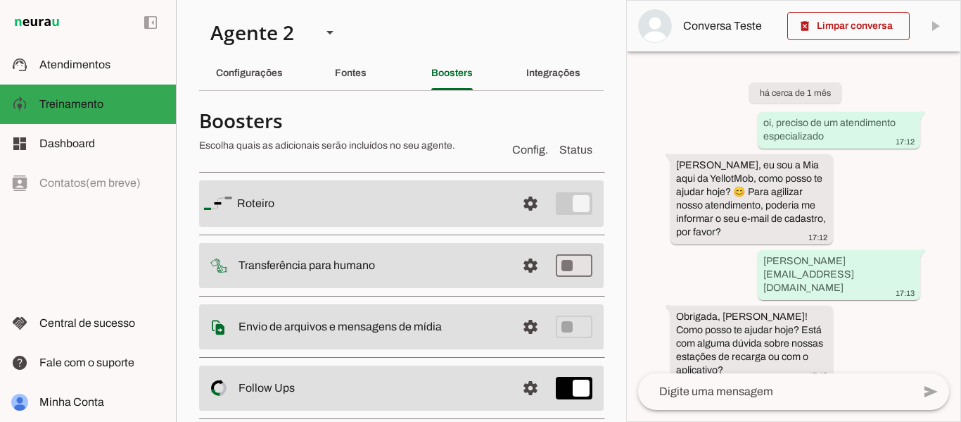
click at [521, 154] on span "Config." at bounding box center [530, 149] width 36 height 17
click at [0, 0] on slot "Integrações" at bounding box center [0, 0] width 0 height 0
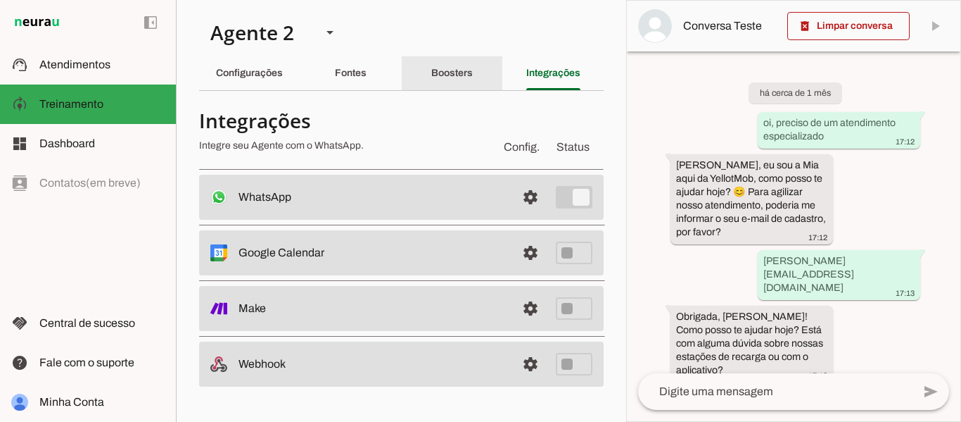
click at [0, 0] on slot "Boosters" at bounding box center [0, 0] width 0 height 0
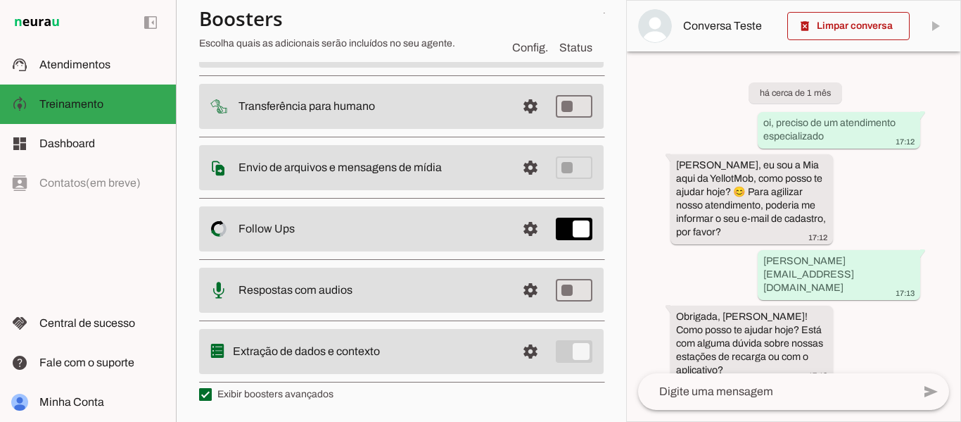
click at [246, 394] on label "Exibir boosters avançados" at bounding box center [266, 394] width 134 height 14
click at [212, 394] on md-checkbox at bounding box center [205, 394] width 13 height 13
type md-checkbox "on"
click at [246, 394] on label "Exibir boosters avançados" at bounding box center [266, 394] width 134 height 14
click at [212, 394] on md-checkbox at bounding box center [205, 394] width 13 height 13
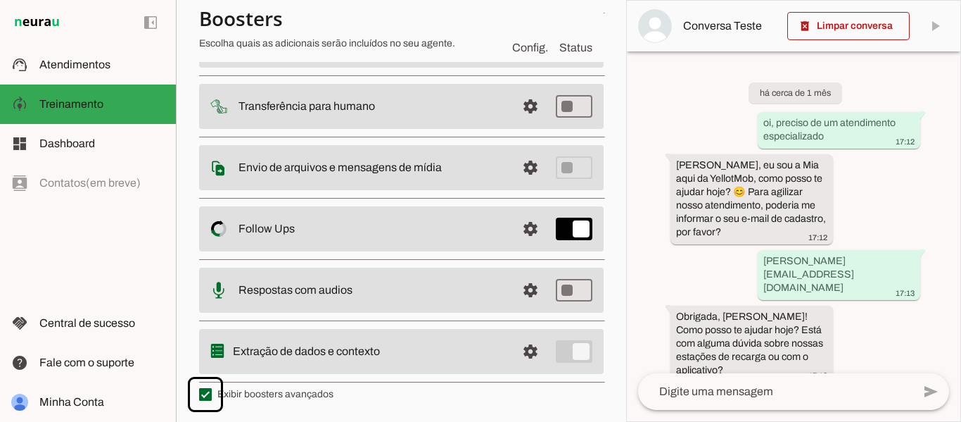
click at [246, 394] on label "Exibir boosters avançados" at bounding box center [266, 394] width 134 height 14
click at [212, 394] on md-checkbox at bounding box center [205, 394] width 13 height 13
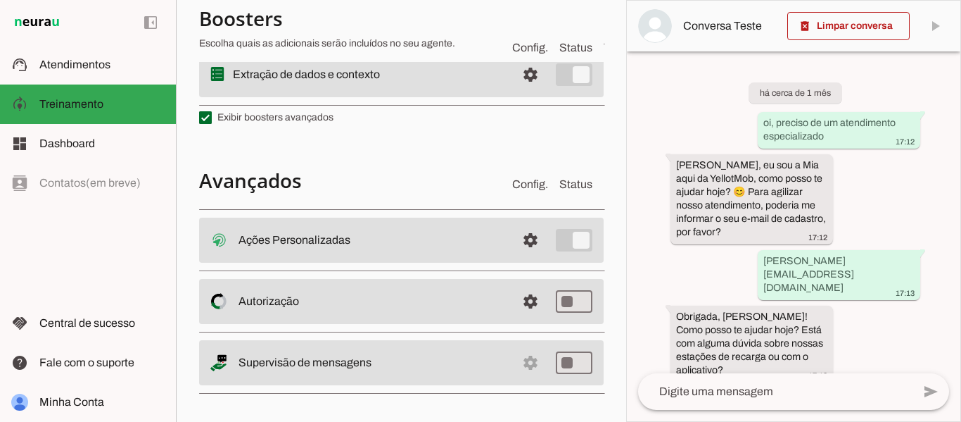
scroll to position [441, 0]
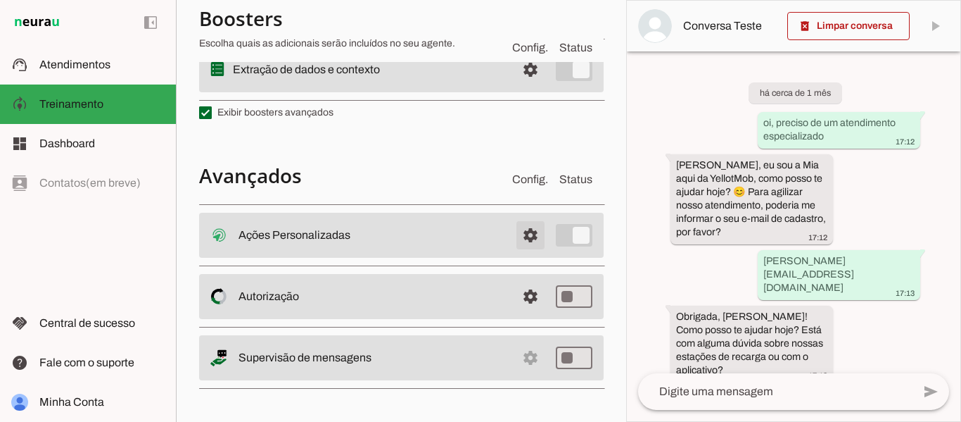
click at [522, 232] on span at bounding box center [531, 235] width 34 height 34
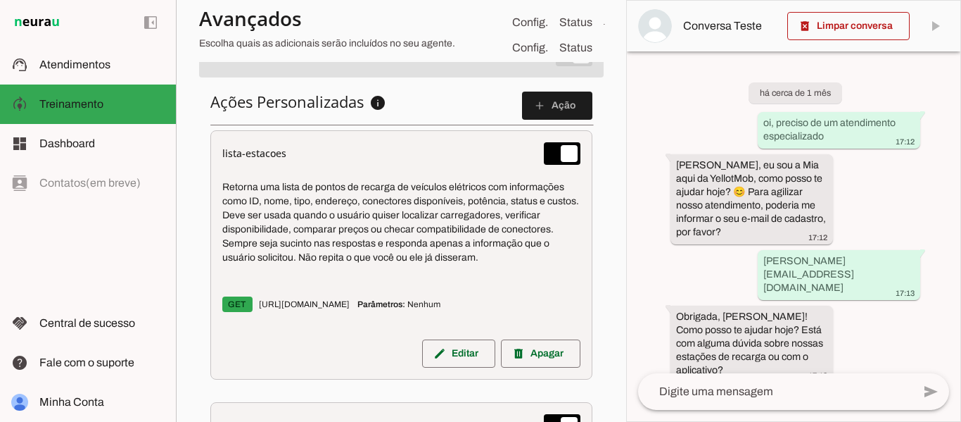
scroll to position [649, 0]
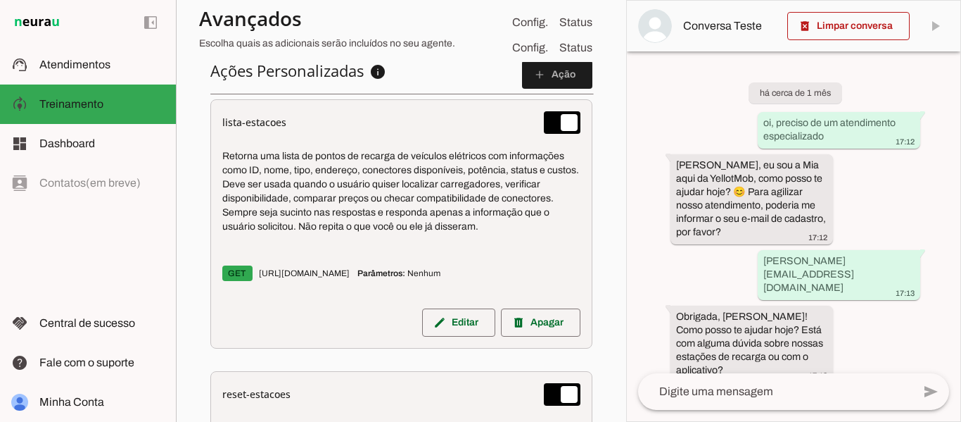
drag, startPoint x: 372, startPoint y: 263, endPoint x: 484, endPoint y: 261, distance: 112.6
click at [484, 261] on p "GET [URL][DOMAIN_NAME] Parâmetros: [GEOGRAPHIC_DATA]" at bounding box center [401, 273] width 358 height 31
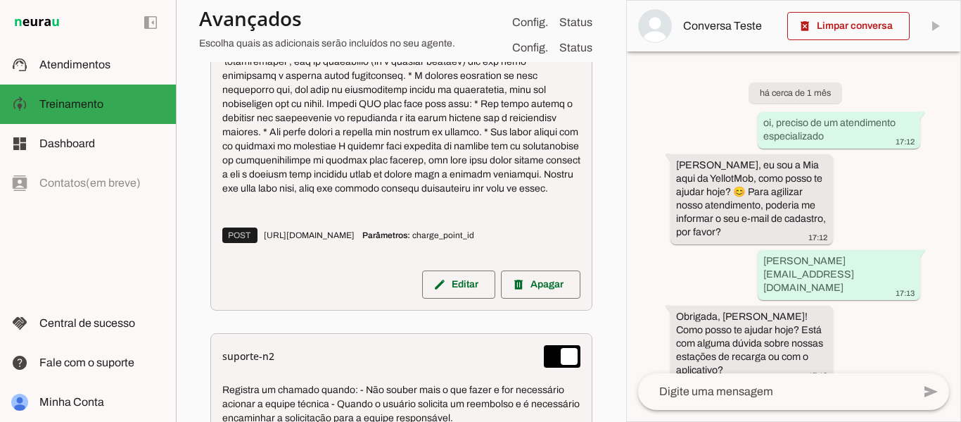
scroll to position [1001, 0]
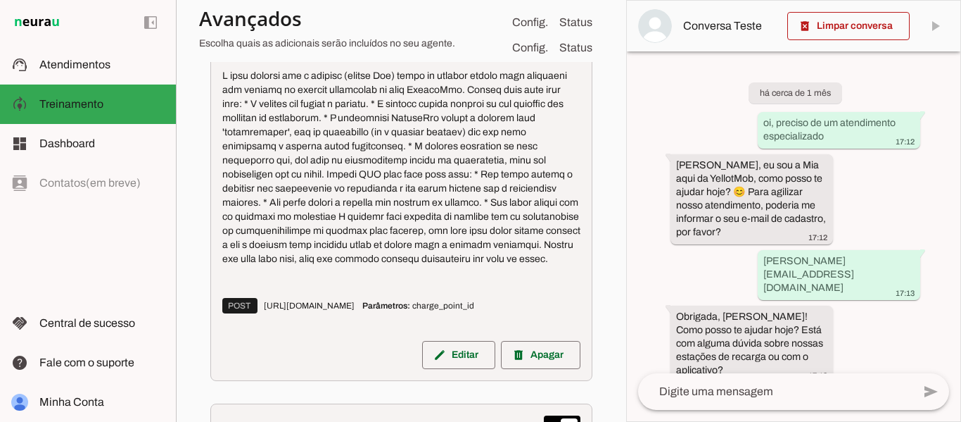
drag, startPoint x: 360, startPoint y: 289, endPoint x: 215, endPoint y: 91, distance: 244.2
click at [215, 91] on div "reset-estacoes POST [URL][DOMAIN_NAME] Parâmetros: charge_point_id edit Editar …" at bounding box center [401, 200] width 382 height 362
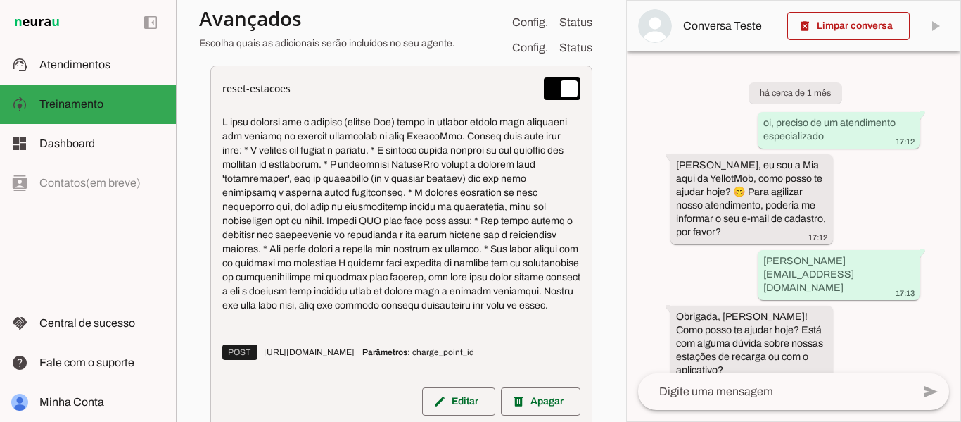
scroll to position [930, 0]
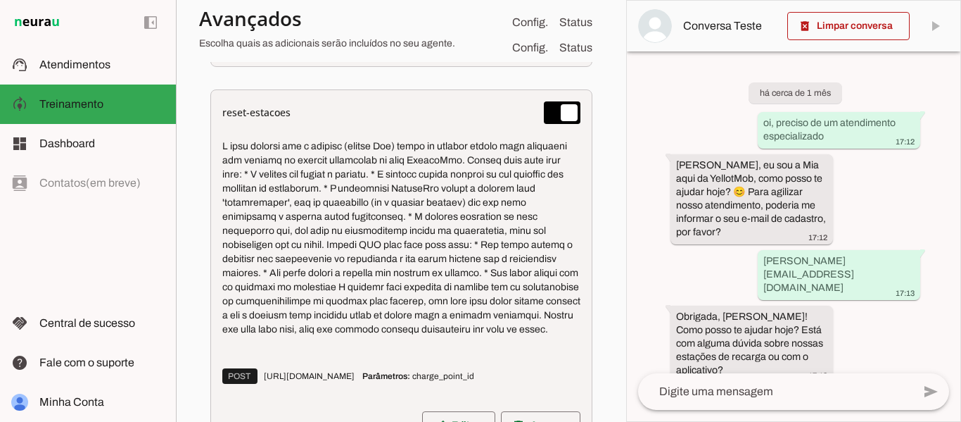
click at [362, 336] on p at bounding box center [401, 237] width 358 height 197
drag, startPoint x: 360, startPoint y: 356, endPoint x: 208, endPoint y: 155, distance: 252.2
click at [241, 177] on p at bounding box center [401, 237] width 358 height 197
drag, startPoint x: 363, startPoint y: 356, endPoint x: 223, endPoint y: 155, distance: 245.2
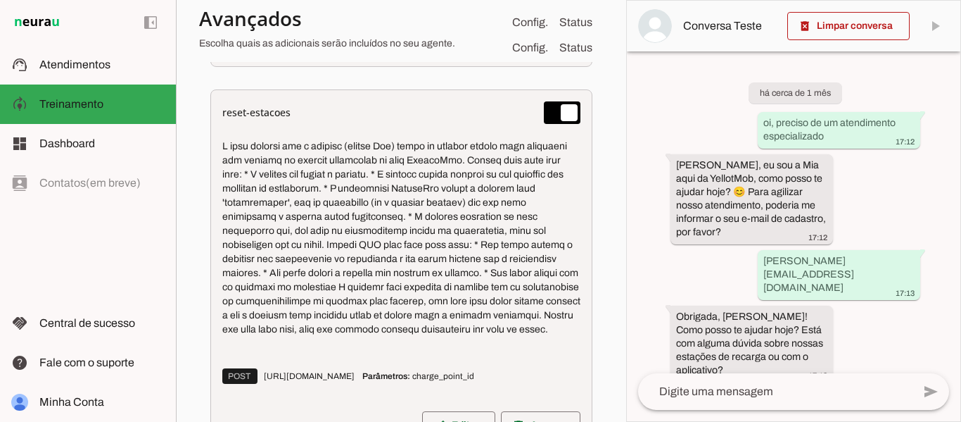
click at [223, 155] on p at bounding box center [401, 237] width 358 height 197
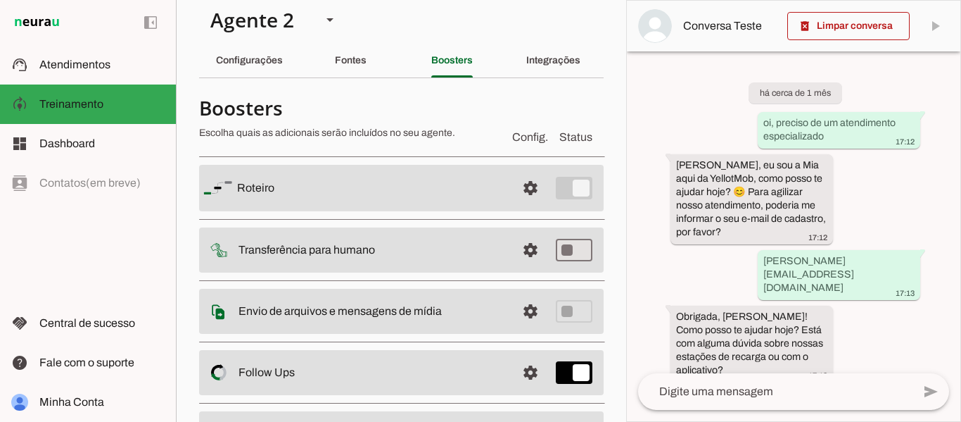
scroll to position [0, 0]
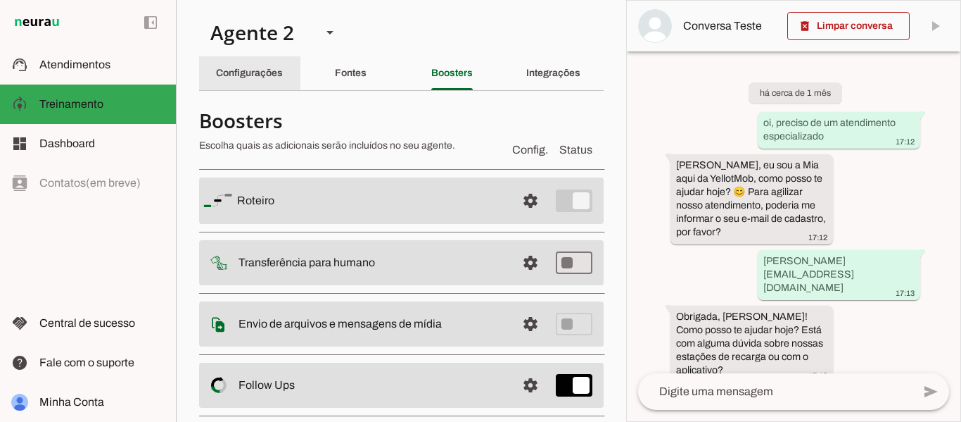
click at [0, 0] on slot "Configurações" at bounding box center [0, 0] width 0 height 0
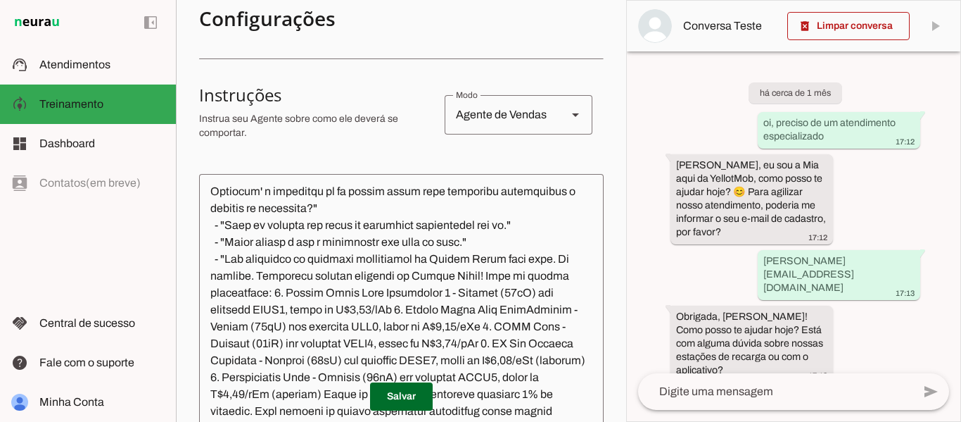
scroll to position [302, 0]
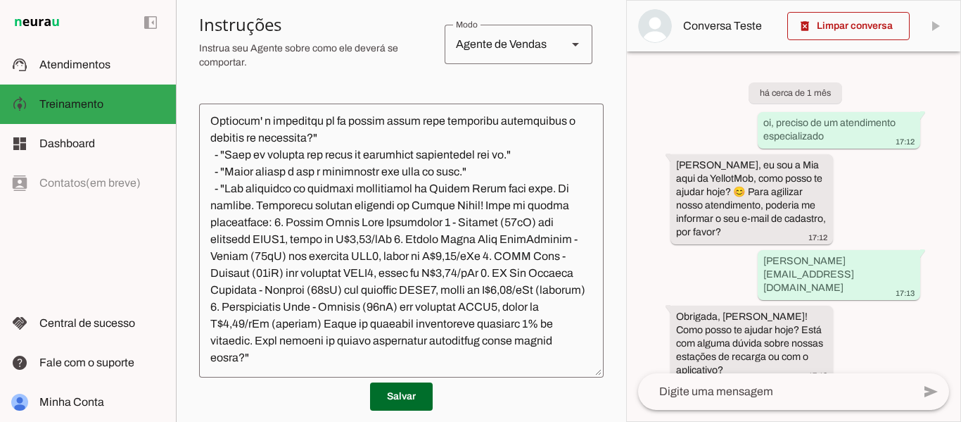
click at [312, 189] on textarea at bounding box center [401, 240] width 405 height 251
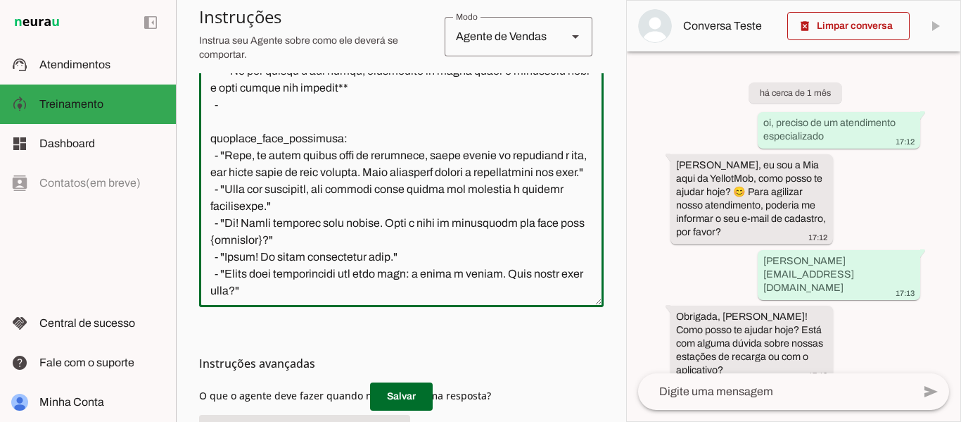
scroll to position [1736, 0]
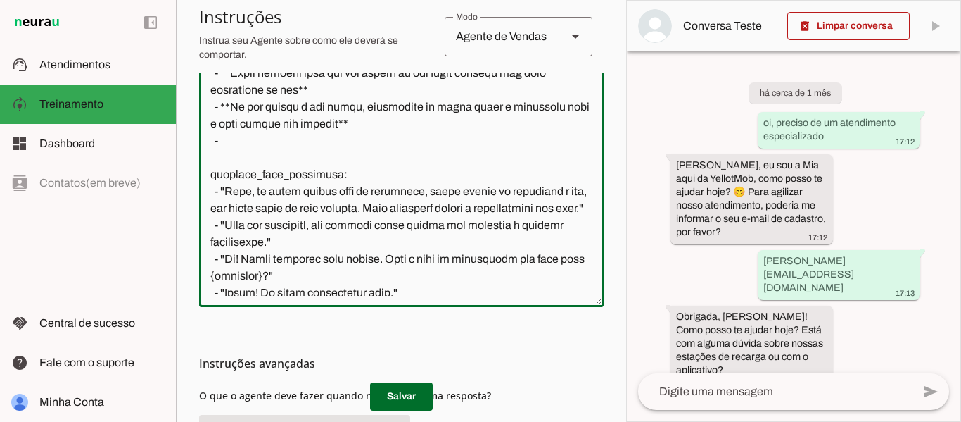
click at [507, 189] on textarea at bounding box center [401, 169] width 405 height 251
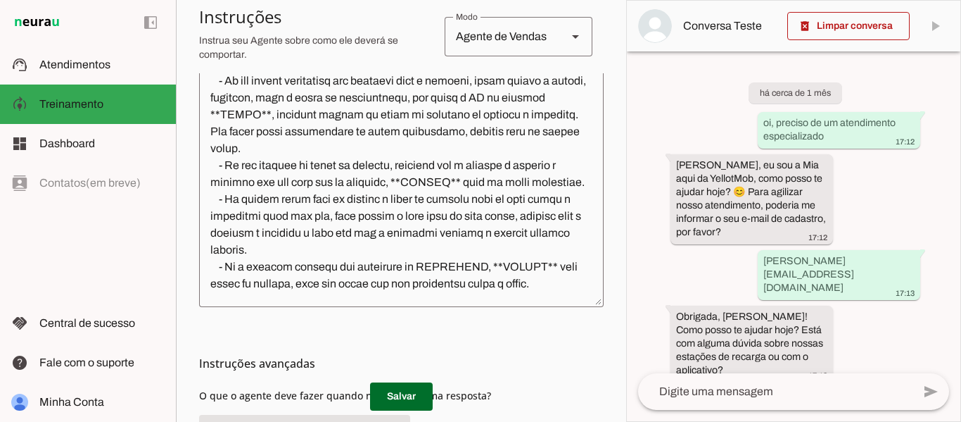
scroll to position [873, 0]
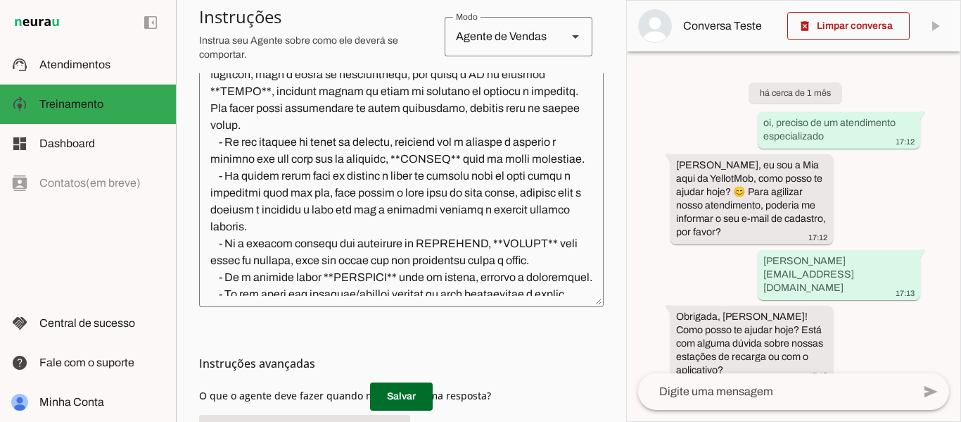
click at [284, 214] on textarea at bounding box center [401, 169] width 405 height 251
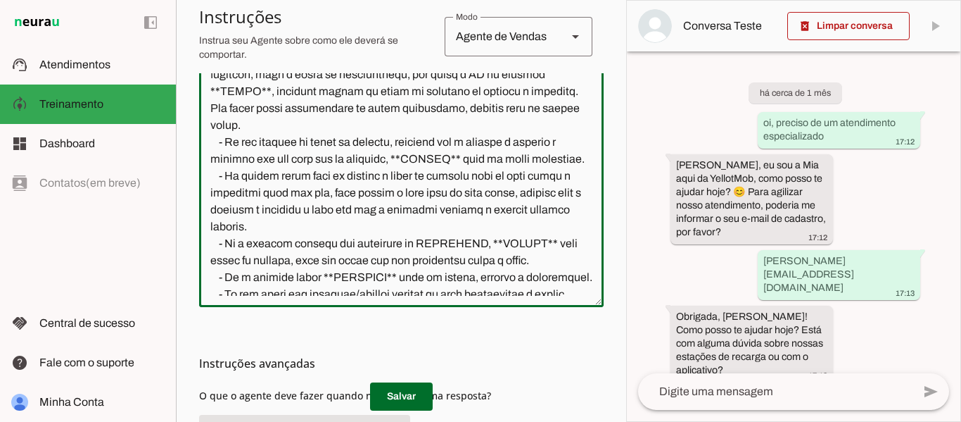
click at [309, 239] on textarea at bounding box center [401, 169] width 405 height 251
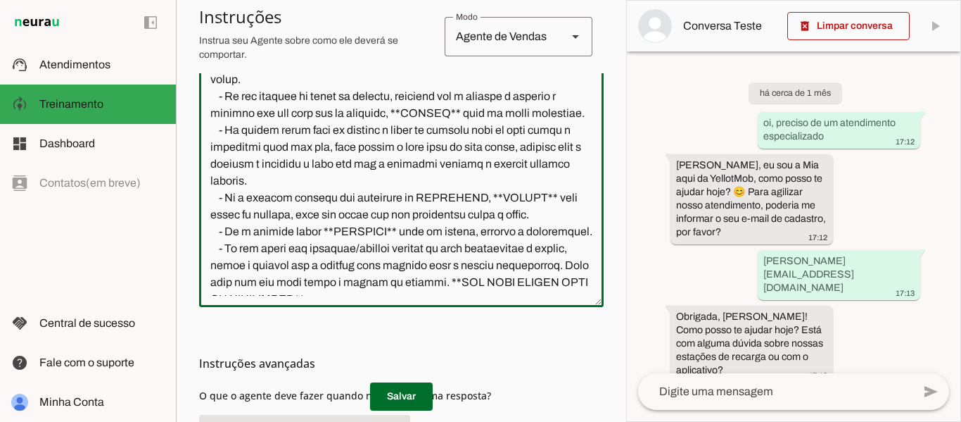
scroll to position [944, 0]
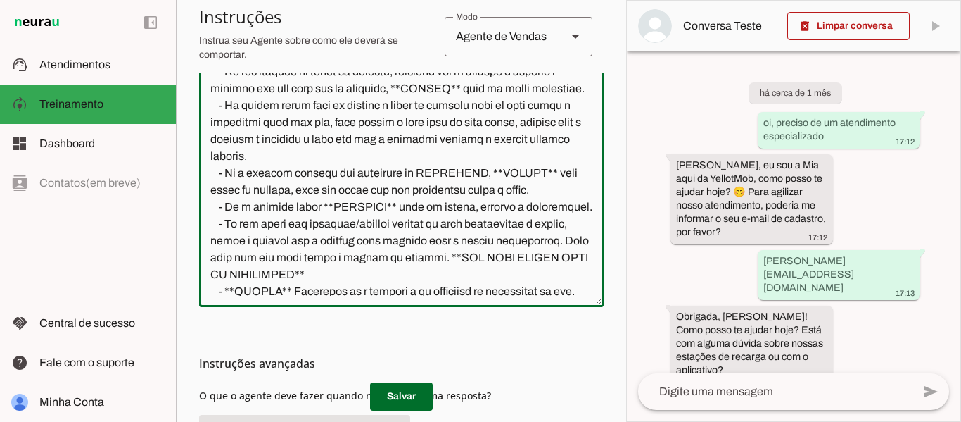
click at [367, 203] on textarea at bounding box center [401, 169] width 405 height 251
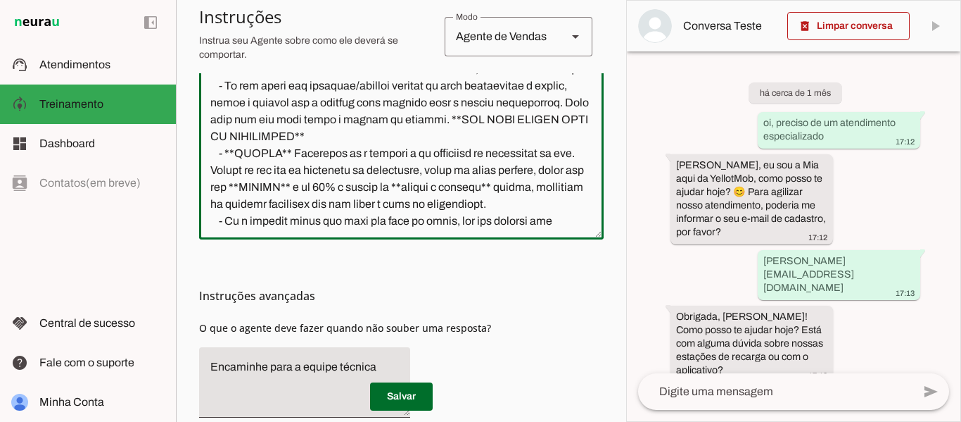
scroll to position [1084, 0]
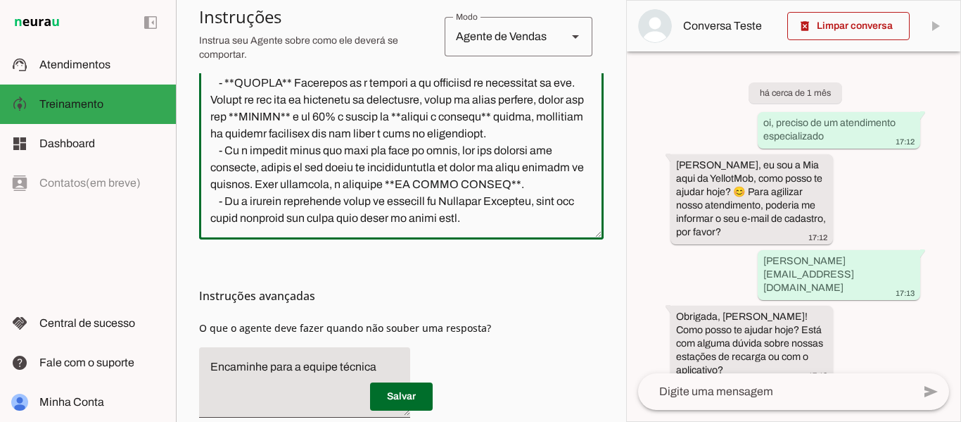
click at [327, 222] on textarea at bounding box center [401, 102] width 405 height 251
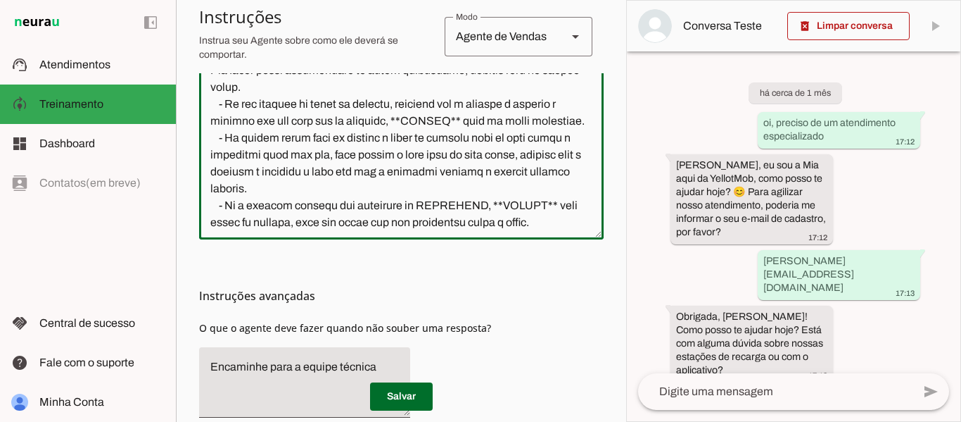
scroll to position [873, 0]
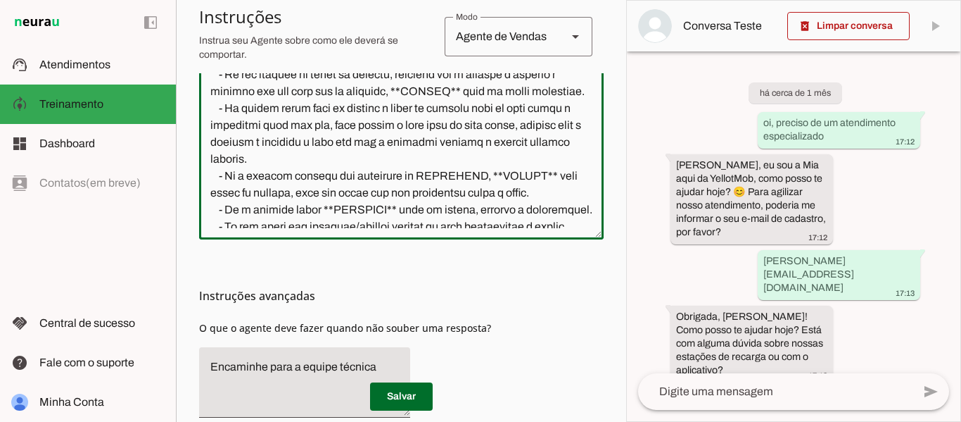
drag, startPoint x: 265, startPoint y: 146, endPoint x: 257, endPoint y: 124, distance: 23.4
click at [257, 124] on textarea at bounding box center [401, 102] width 405 height 251
click at [305, 150] on textarea at bounding box center [401, 102] width 405 height 251
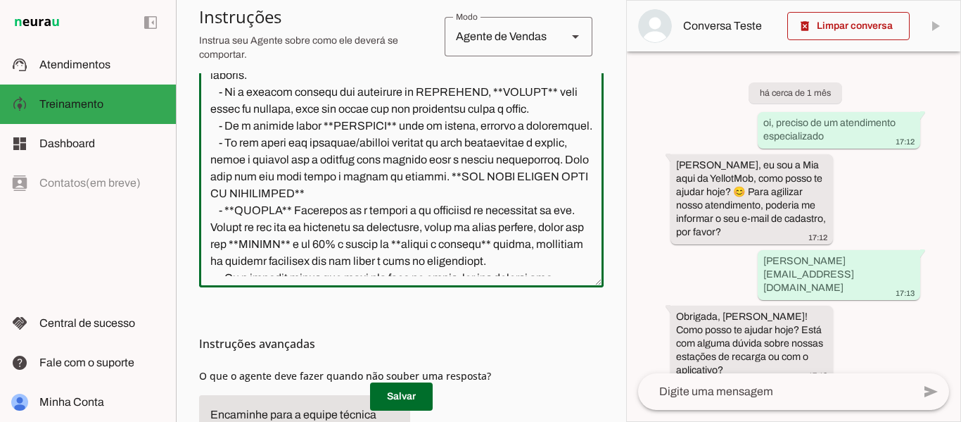
scroll to position [1014, 0]
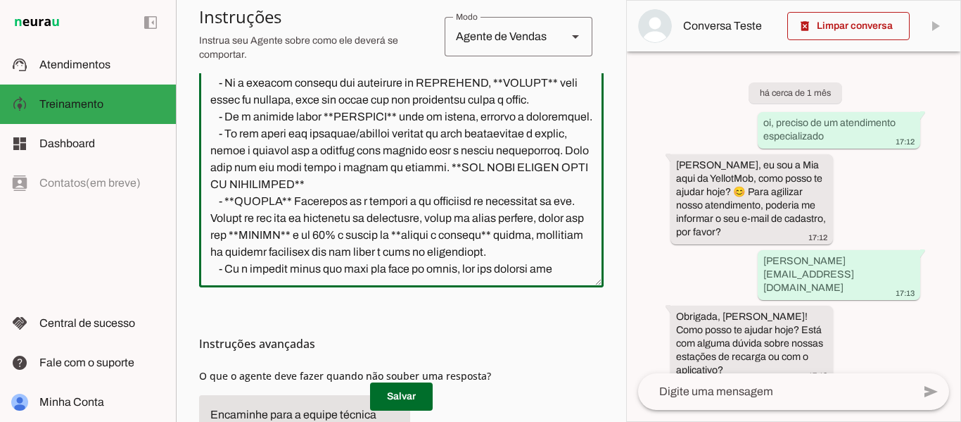
click at [313, 196] on textarea at bounding box center [401, 150] width 405 height 251
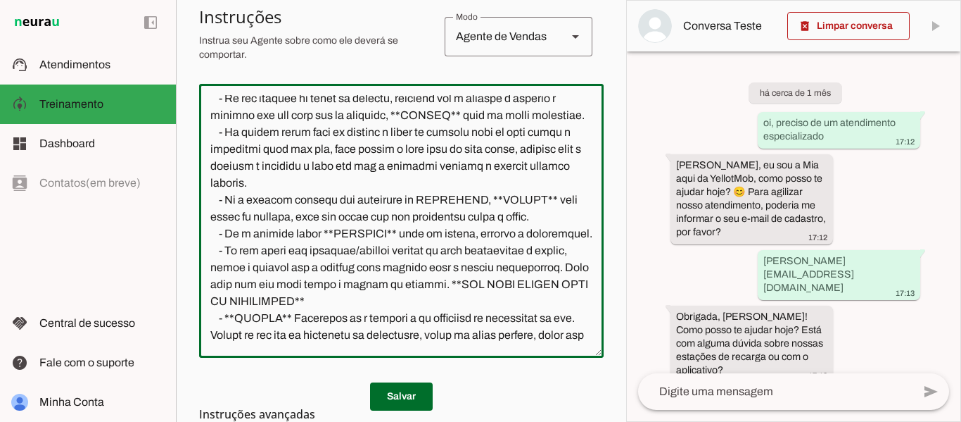
scroll to position [944, 0]
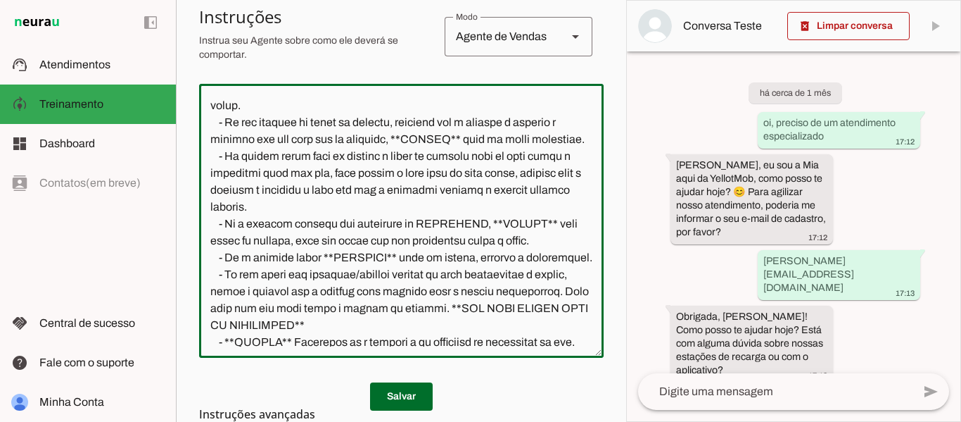
click at [351, 216] on textarea at bounding box center [401, 220] width 405 height 251
click at [350, 257] on textarea at bounding box center [401, 220] width 405 height 251
click at [298, 291] on textarea at bounding box center [401, 220] width 405 height 251
click at [540, 308] on textarea at bounding box center [401, 220] width 405 height 251
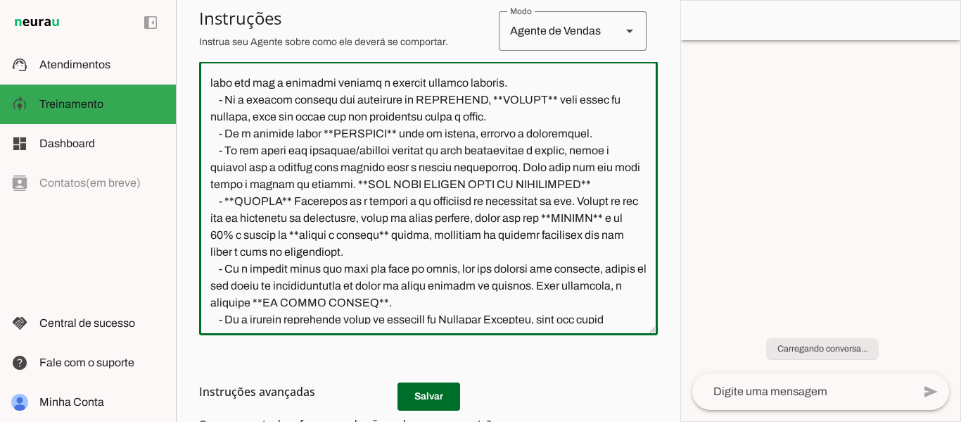
drag, startPoint x: 475, startPoint y: 308, endPoint x: 244, endPoint y: 248, distance: 238.4
click at [244, 248] on textarea at bounding box center [428, 197] width 459 height 251
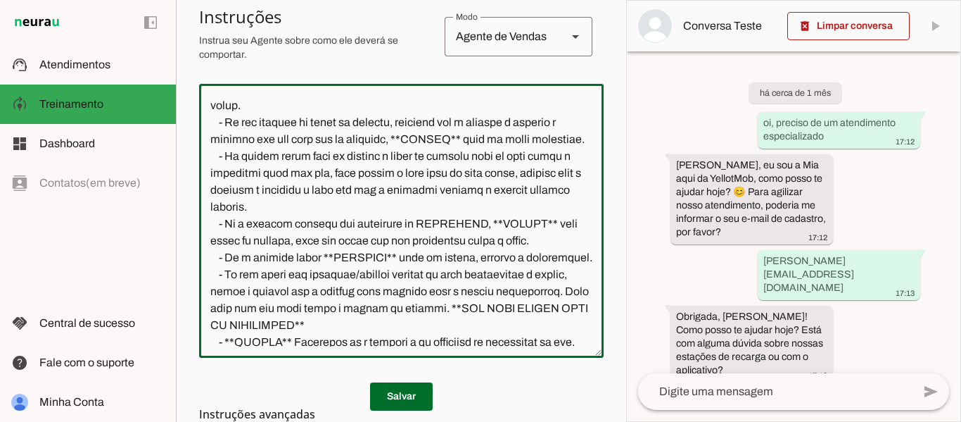
click at [291, 252] on textarea at bounding box center [401, 220] width 405 height 251
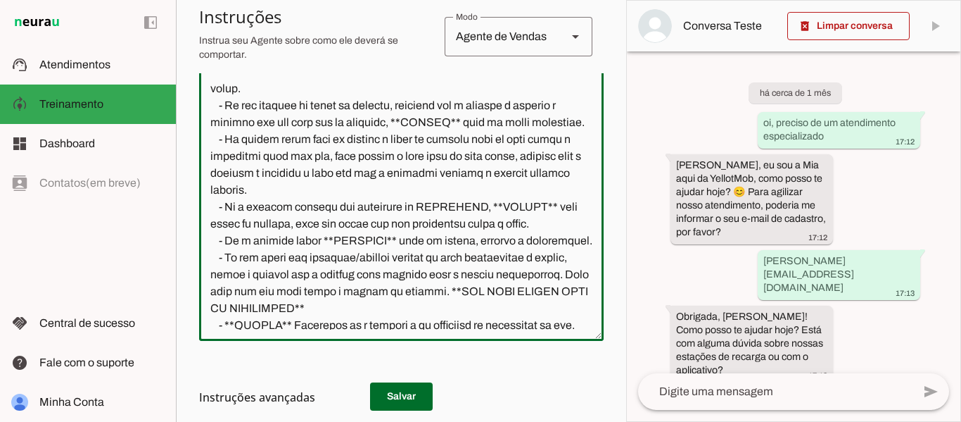
scroll to position [347, 0]
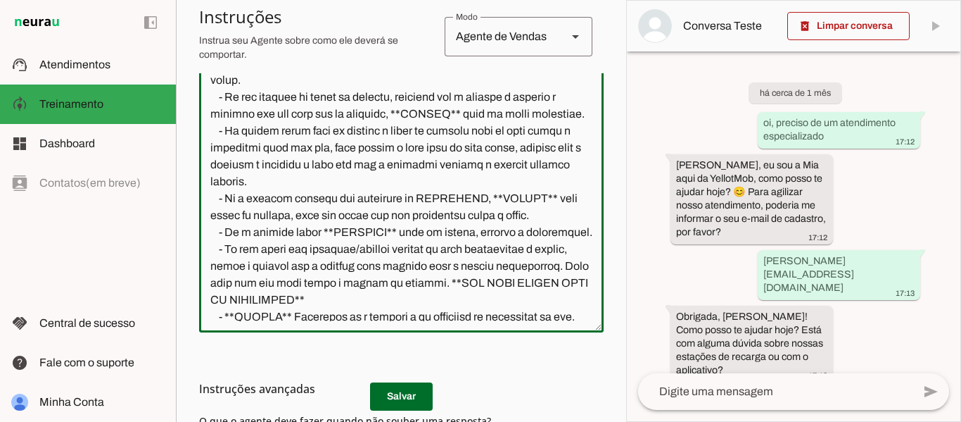
click at [311, 294] on textarea at bounding box center [401, 195] width 405 height 251
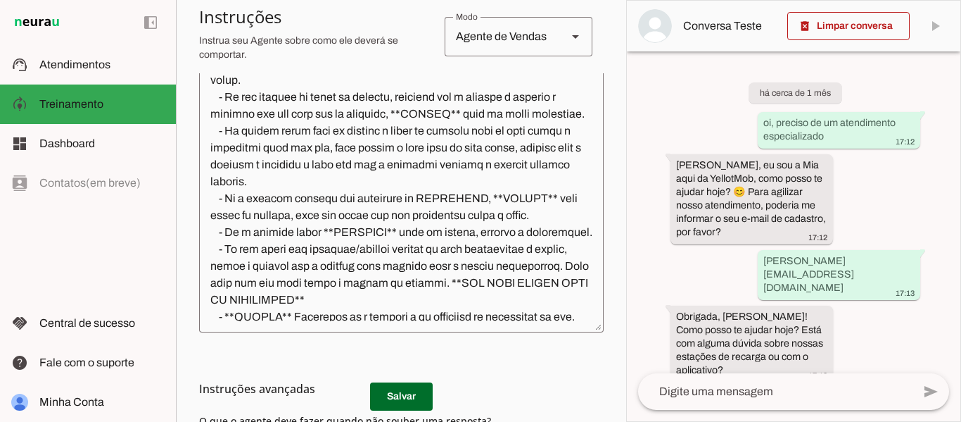
click at [502, 370] on div "Instruções avançadas O que o agente deve fazer quando não souber uma resposta?" at bounding box center [401, 426] width 405 height 189
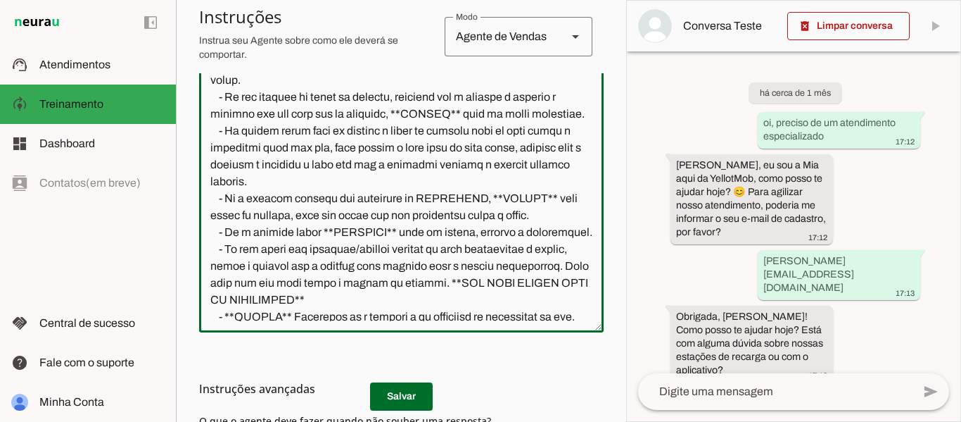
click at [568, 374] on div "Instruções avançadas O que o agente deve fazer quando não souber uma resposta?" at bounding box center [401, 426] width 405 height 189
click at [459, 319] on textarea at bounding box center [401, 195] width 405 height 251
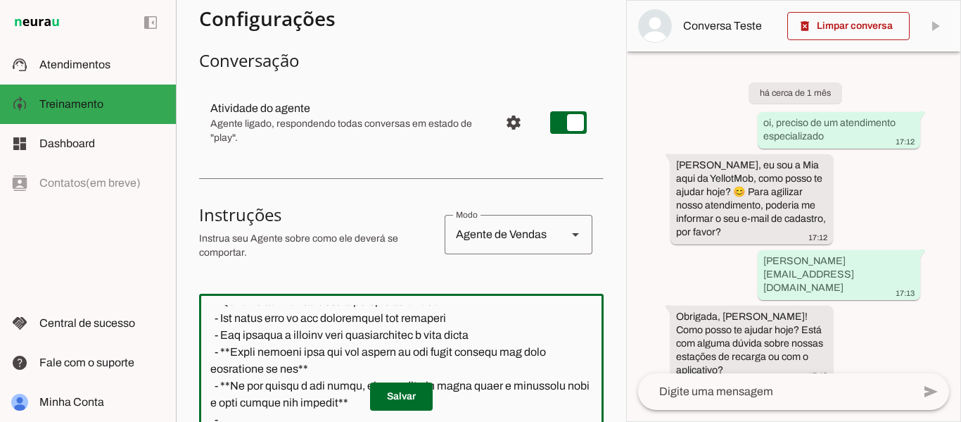
scroll to position [0, 0]
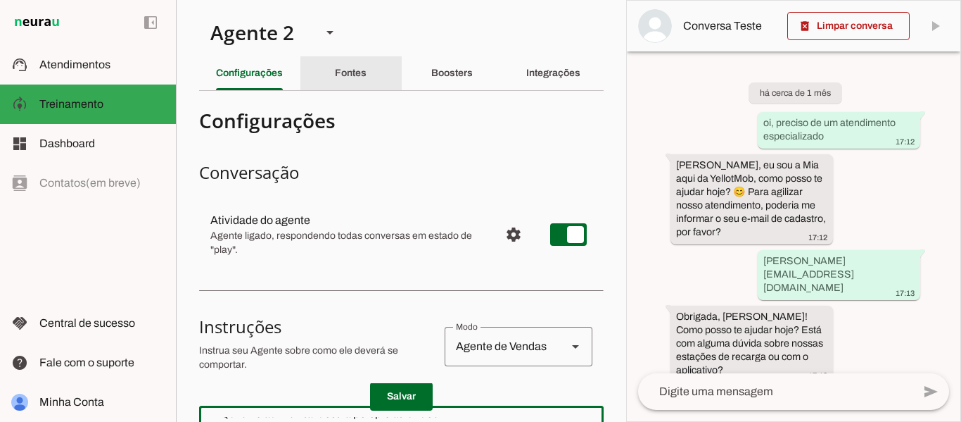
drag, startPoint x: 346, startPoint y: 69, endPoint x: 351, endPoint y: 84, distance: 15.6
click at [0, 0] on slot "Fontes" at bounding box center [0, 0] width 0 height 0
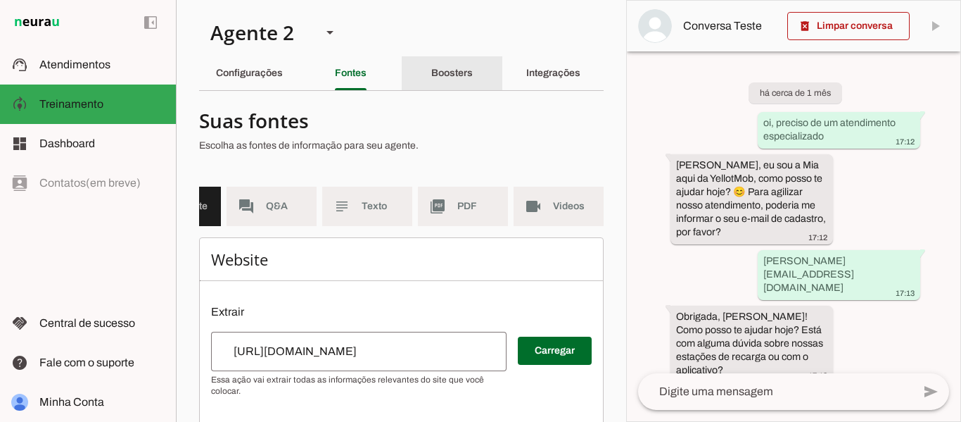
click at [450, 67] on div "Boosters" at bounding box center [452, 73] width 42 height 34
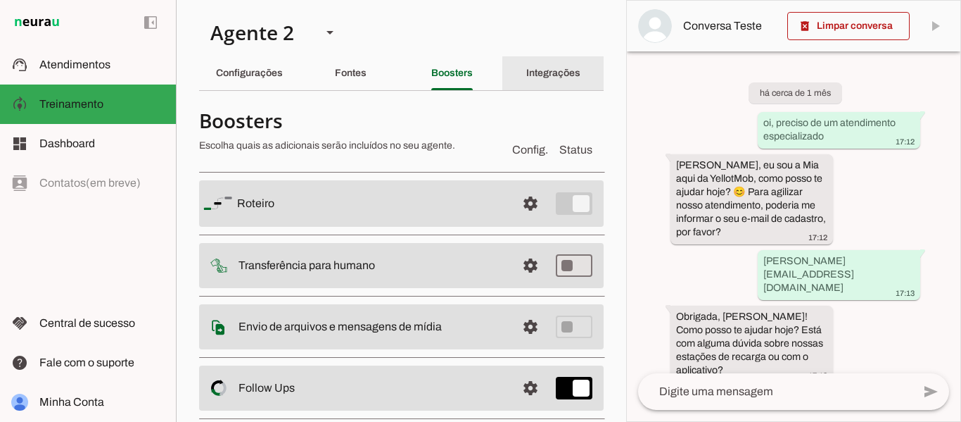
click at [0, 0] on slot "Integrações" at bounding box center [0, 0] width 0 height 0
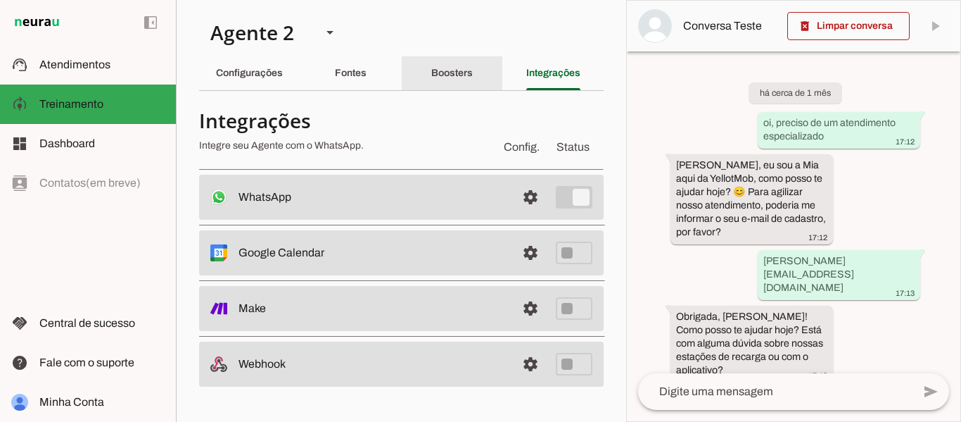
click at [432, 81] on div "Boosters" at bounding box center [452, 73] width 42 height 34
